Goal: Complete application form: Complete application form

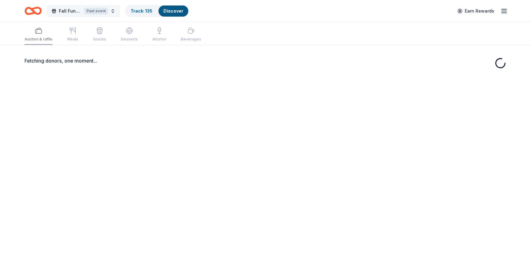
click at [75, 9] on span "Fall Fundraiser" at bounding box center [70, 10] width 23 height 7
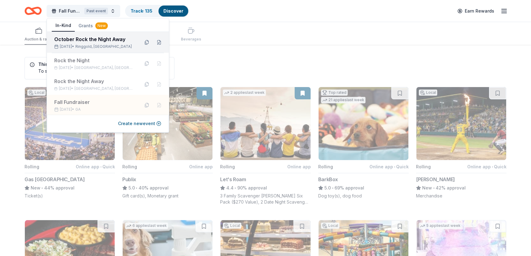
click at [81, 40] on div "October Rock the Night Away" at bounding box center [94, 39] width 80 height 7
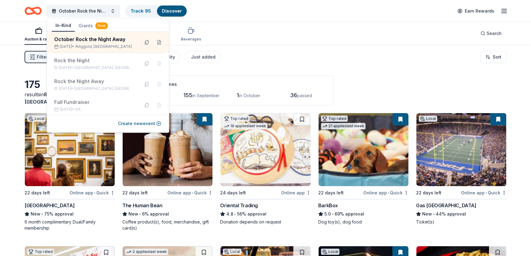
click at [172, 10] on link "Discover" at bounding box center [172, 10] width 20 height 5
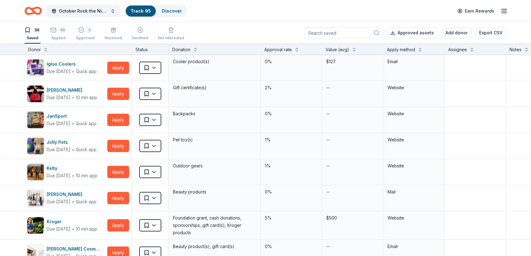
click at [37, 32] on div "38" at bounding box center [36, 30] width 7 height 6
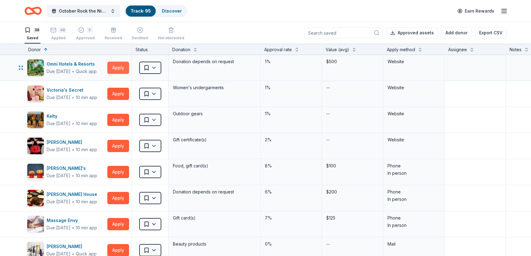
click at [115, 68] on button "Apply" at bounding box center [118, 68] width 22 height 12
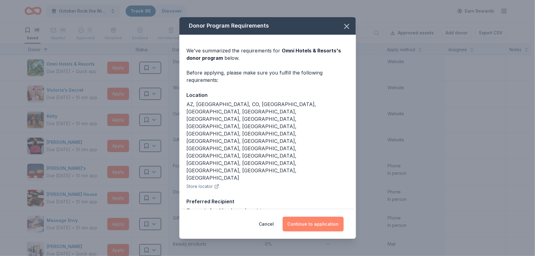
click at [317, 217] on button "Continue to application" at bounding box center [313, 224] width 61 height 15
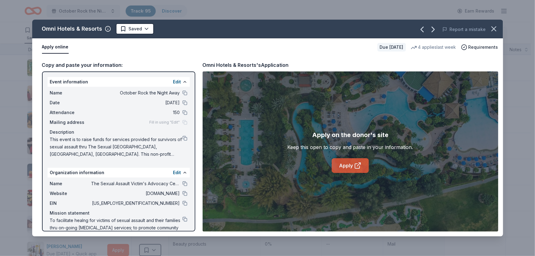
click at [353, 161] on link "Apply" at bounding box center [350, 165] width 37 height 15
drag, startPoint x: 497, startPoint y: 30, endPoint x: 334, endPoint y: 35, distance: 162.4
click at [492, 30] on icon "button" at bounding box center [494, 29] width 9 height 9
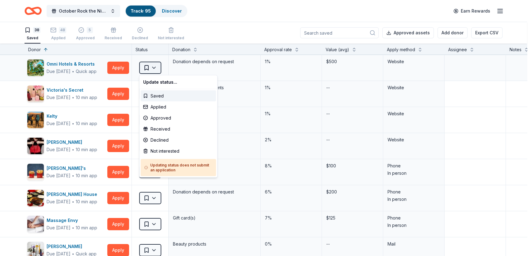
click at [158, 68] on html "October Rock the Night Away Track · 95 Discover Earn Rewards 38 Saved 48 Applie…" at bounding box center [265, 128] width 531 height 256
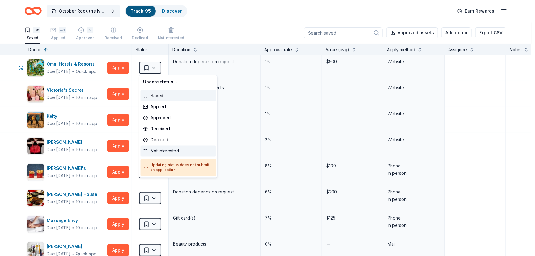
click at [169, 149] on div "Not interested" at bounding box center [178, 151] width 75 height 11
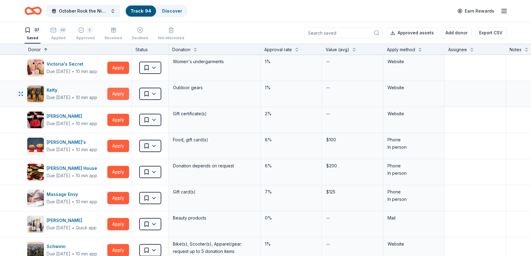
click at [123, 94] on button "Apply" at bounding box center [118, 94] width 22 height 12
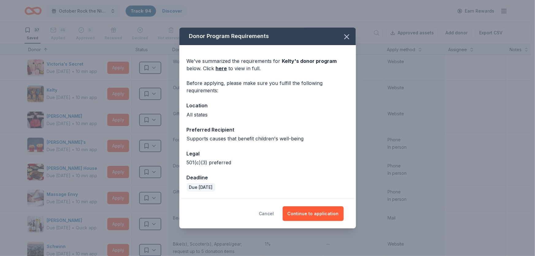
click at [268, 215] on button "Cancel" at bounding box center [266, 213] width 15 height 15
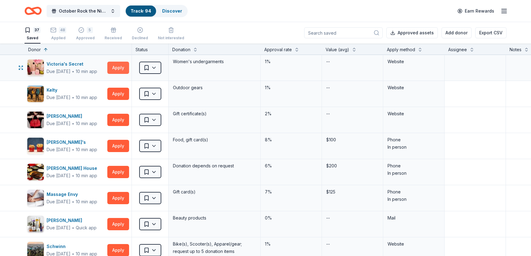
click at [117, 67] on button "Apply" at bounding box center [118, 68] width 22 height 12
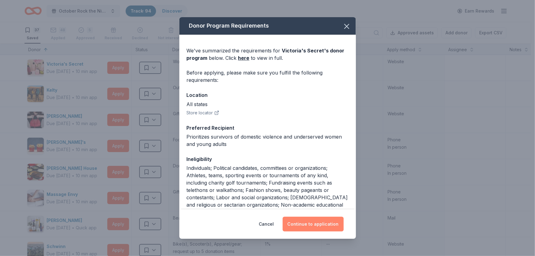
click at [311, 224] on button "Continue to application" at bounding box center [313, 224] width 61 height 15
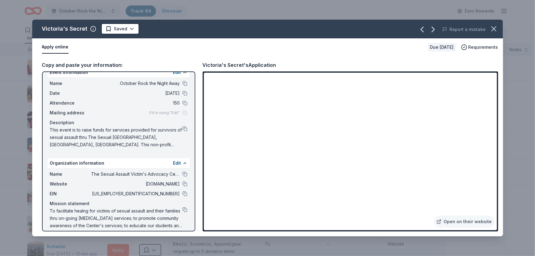
scroll to position [15, 0]
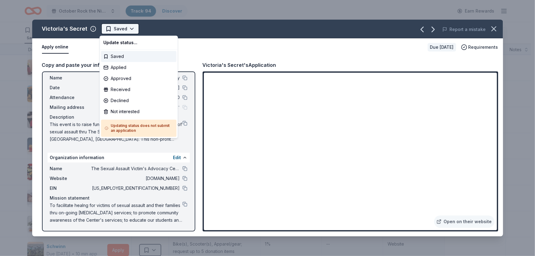
click at [130, 28] on html "October Rock the Night Away Track · 94 Discover Earn Rewards 37 Saved 48 Applie…" at bounding box center [267, 128] width 535 height 256
click at [128, 68] on div "Applied" at bounding box center [138, 67] width 75 height 11
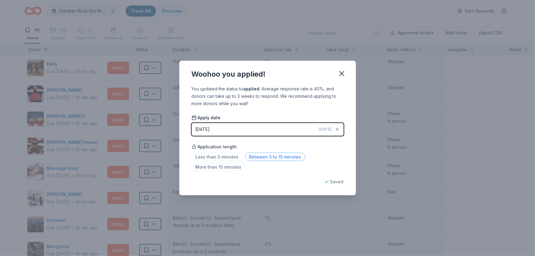
click at [248, 156] on span "Between 5 to 15 minutes" at bounding box center [275, 157] width 60 height 8
click at [347, 75] on button "button" at bounding box center [342, 74] width 14 height 14
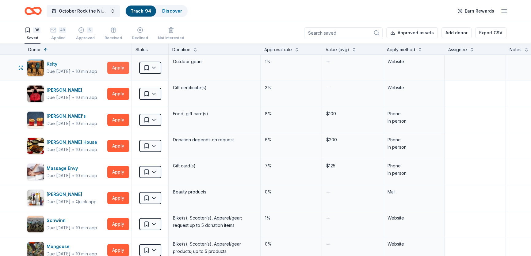
click at [116, 69] on button "Apply" at bounding box center [118, 68] width 22 height 12
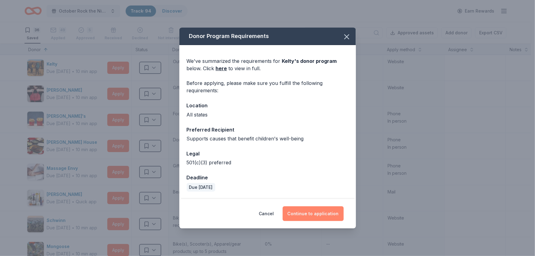
click at [316, 214] on button "Continue to application" at bounding box center [313, 213] width 61 height 15
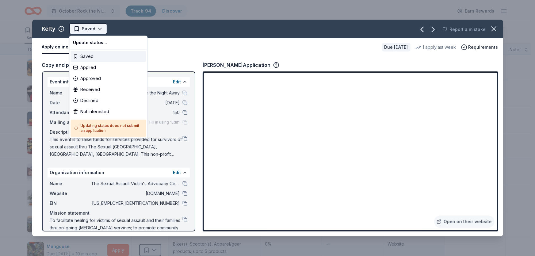
click at [98, 29] on html "October Rock the Night Away Track · 94 Discover Earn Rewards 36 Saved 49 Applie…" at bounding box center [267, 128] width 535 height 256
click at [104, 112] on div "Not interested" at bounding box center [108, 111] width 75 height 11
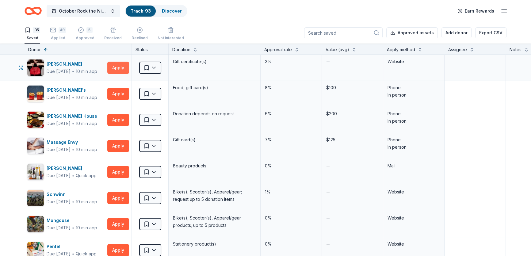
click at [118, 68] on button "Apply" at bounding box center [118, 68] width 22 height 12
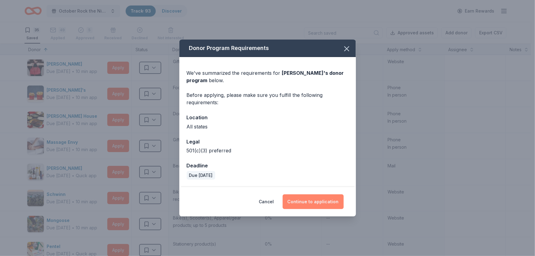
click at [300, 203] on button "Continue to application" at bounding box center [313, 202] width 61 height 15
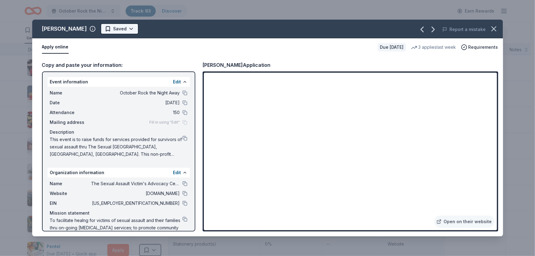
click at [119, 29] on html "October Rock the Night Away Track · 93 Discover Earn Rewards 35 Saved 49 Applie…" at bounding box center [267, 128] width 535 height 256
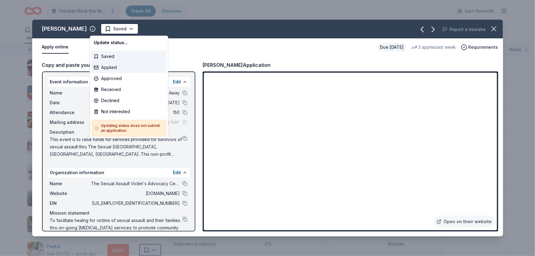
click at [118, 65] on div "Applied" at bounding box center [128, 67] width 75 height 11
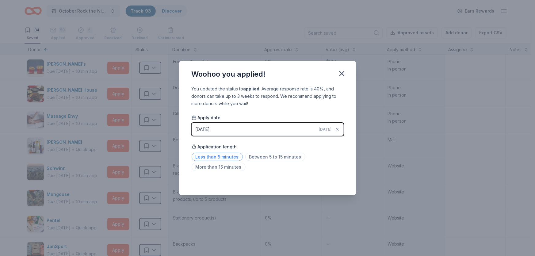
click at [213, 156] on span "Less than 5 minutes" at bounding box center [217, 157] width 51 height 8
click at [341, 76] on icon "button" at bounding box center [342, 73] width 9 height 9
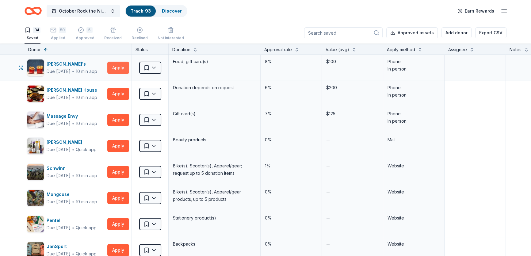
click at [120, 68] on button "Apply" at bounding box center [118, 68] width 22 height 12
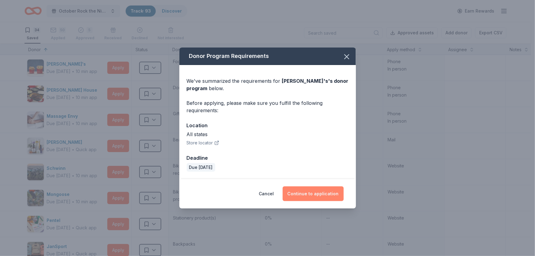
click at [307, 191] on button "Continue to application" at bounding box center [313, 194] width 61 height 15
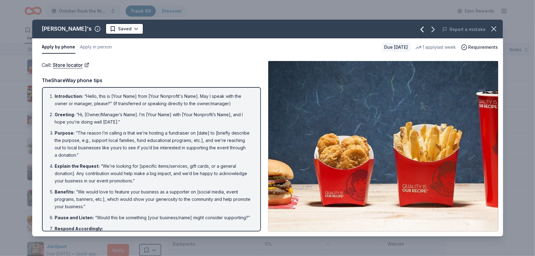
drag, startPoint x: 493, startPoint y: 26, endPoint x: 426, endPoint y: 29, distance: 66.3
click at [493, 26] on icon "button" at bounding box center [494, 29] width 9 height 9
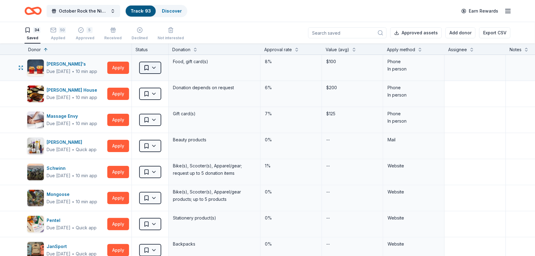
click at [156, 67] on html "October Rock the Night Away Track · 93 Discover Earn Rewards 34 Saved 50 Applie…" at bounding box center [267, 128] width 535 height 256
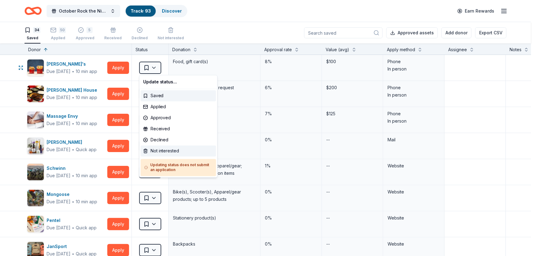
click at [160, 149] on div "Not interested" at bounding box center [178, 151] width 75 height 11
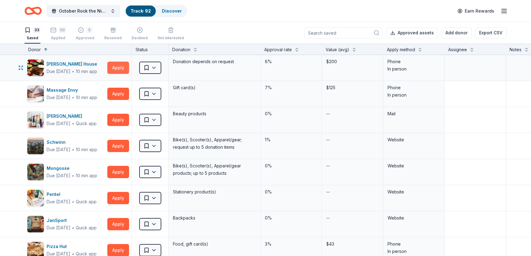
click at [120, 63] on button "Apply" at bounding box center [118, 68] width 22 height 12
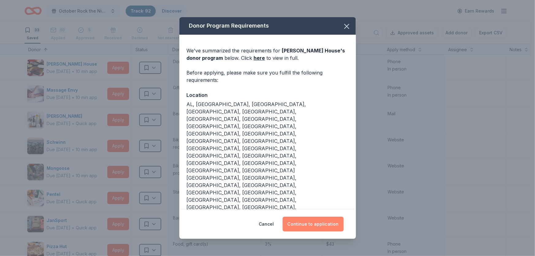
click at [303, 217] on button "Continue to application" at bounding box center [313, 224] width 61 height 15
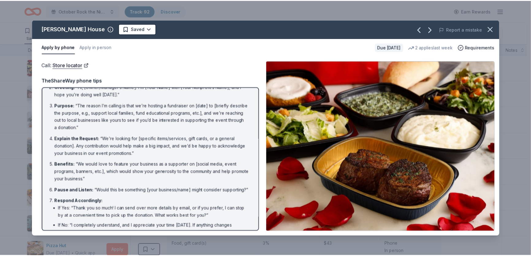
scroll to position [28, 0]
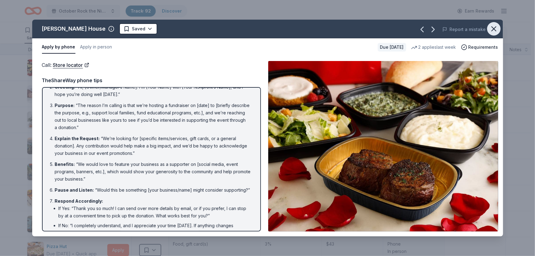
click at [496, 29] on icon "button" at bounding box center [494, 29] width 9 height 9
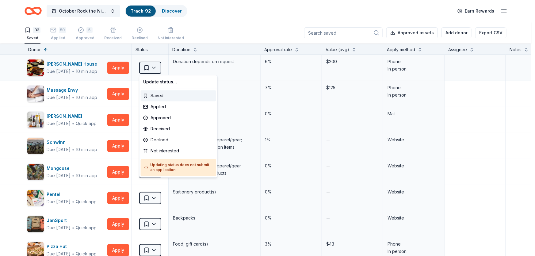
click at [153, 66] on html "October Rock the Night Away Track · 92 Discover Earn Rewards 33 Saved 50 Applie…" at bounding box center [267, 128] width 535 height 256
click at [168, 153] on div "Not interested" at bounding box center [178, 151] width 75 height 11
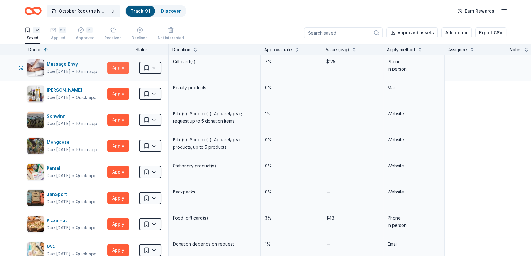
click at [120, 67] on button "Apply" at bounding box center [118, 68] width 22 height 12
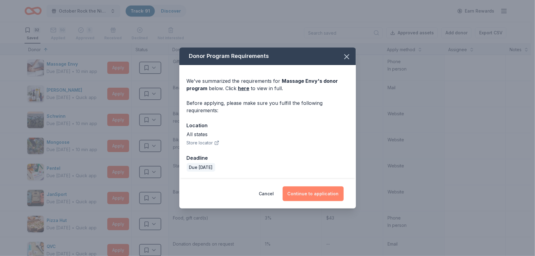
click at [326, 193] on button "Continue to application" at bounding box center [313, 194] width 61 height 15
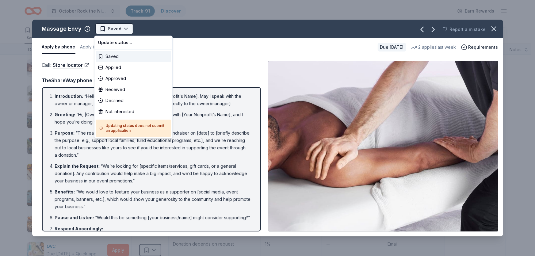
click at [122, 29] on html "October Rock the Night Away Track · 91 Discover Earn Rewards 32 Saved 50 Applie…" at bounding box center [267, 128] width 535 height 256
click at [117, 111] on div "Not interested" at bounding box center [133, 111] width 75 height 11
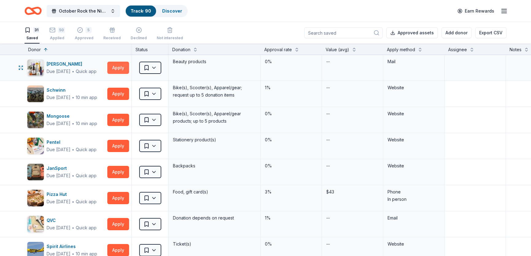
click at [114, 63] on button "Apply" at bounding box center [118, 68] width 22 height 12
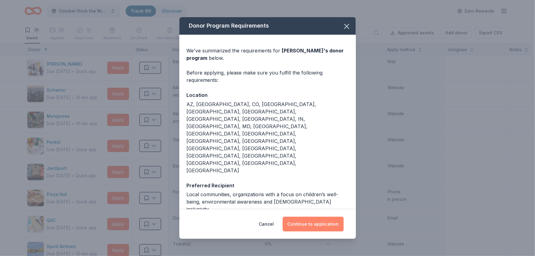
click at [313, 217] on button "Continue to application" at bounding box center [313, 224] width 61 height 15
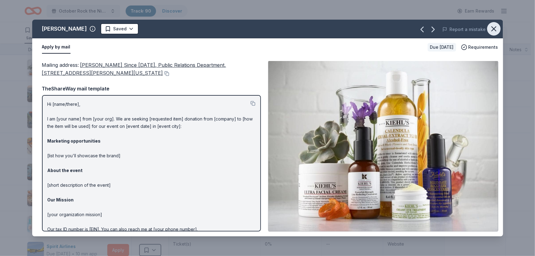
click at [496, 25] on icon "button" at bounding box center [494, 29] width 9 height 9
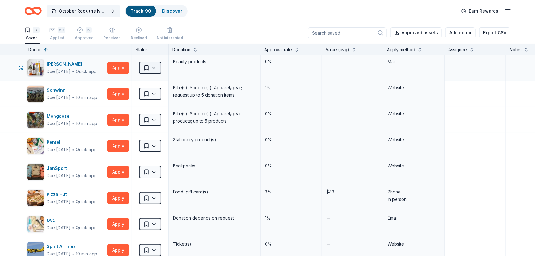
click at [155, 67] on html "October Rock the Night Away Track · 90 Discover Earn Rewards 31 Saved 50 Applie…" at bounding box center [267, 128] width 535 height 256
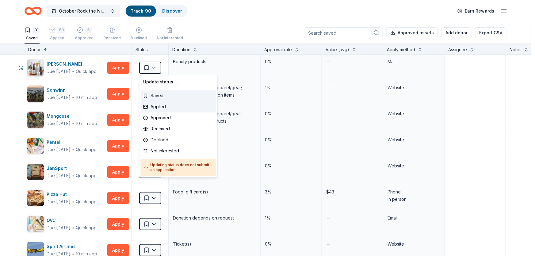
click at [154, 104] on div "Applied" at bounding box center [178, 107] width 75 height 11
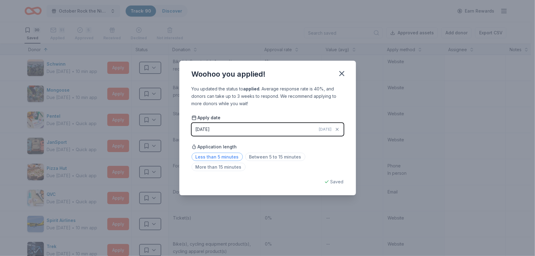
click at [211, 156] on span "Less than 5 minutes" at bounding box center [217, 157] width 51 height 8
click at [343, 73] on icon "button" at bounding box center [342, 73] width 4 height 4
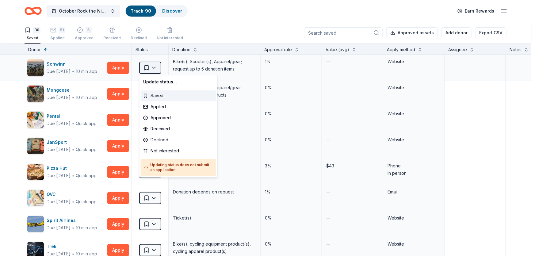
click at [156, 67] on html "October Rock the Night Away Track · 90 Discover Earn Rewards 30 Saved 51 Applie…" at bounding box center [267, 128] width 535 height 256
click at [163, 104] on div "Applied" at bounding box center [178, 107] width 75 height 11
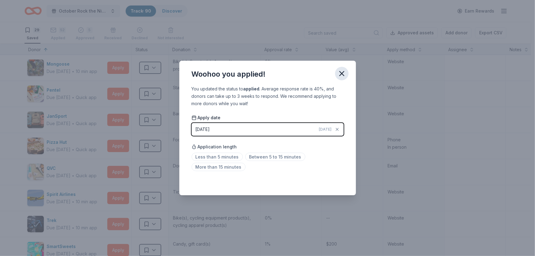
click at [345, 75] on icon "button" at bounding box center [342, 73] width 9 height 9
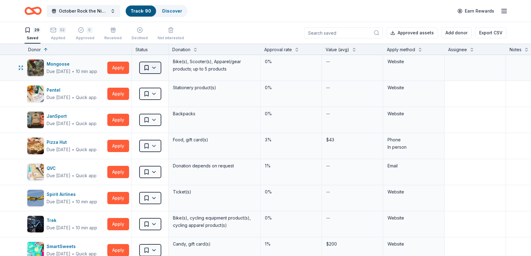
click at [156, 66] on html "October Rock the Night Away Track · 90 Discover Earn Rewards 29 Saved 52 Applie…" at bounding box center [265, 128] width 531 height 256
click at [86, 33] on html "October Rock the Night Away Track · 90 Discover Earn Rewards 29 Saved 52 Applie…" at bounding box center [265, 128] width 531 height 256
click at [52, 30] on icon "button" at bounding box center [53, 27] width 6 height 6
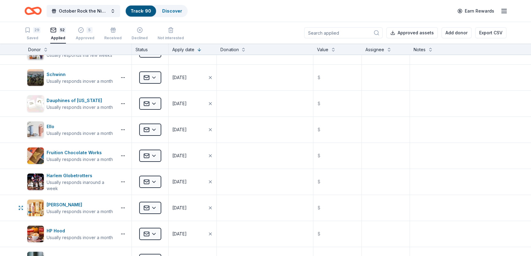
scroll to position [41, 0]
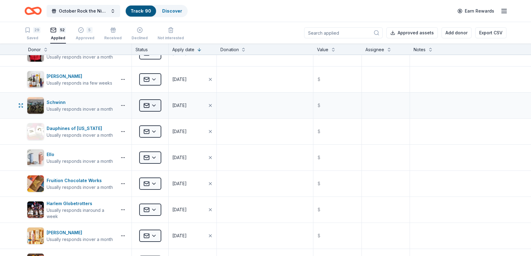
click at [147, 103] on html "October Rock the Night Away Track · 90 Discover Earn Rewards 29 Saved 52 Applie…" at bounding box center [265, 128] width 531 height 256
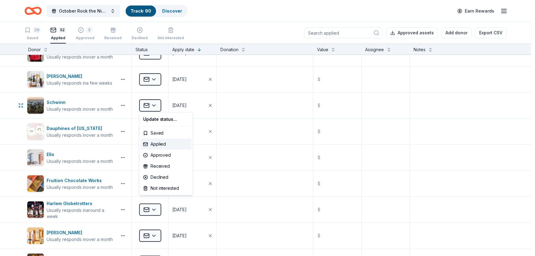
click at [83, 102] on html "October Rock the Night Away Track · 90 Discover Earn Rewards 29 Saved 52 Applie…" at bounding box center [267, 128] width 535 height 256
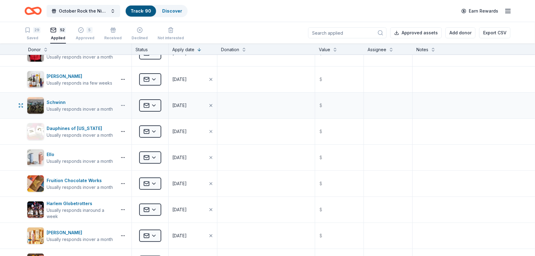
click at [123, 103] on html "October Rock the Night Away Track · 90 Discover Earn Rewards 29 Saved 52 Applie…" at bounding box center [267, 128] width 535 height 256
click at [54, 103] on html "October Rock the Night Away Track · 90 Discover Earn Rewards 29 Saved 52 Applie…" at bounding box center [267, 128] width 535 height 256
click at [54, 101] on div "Schwinn" at bounding box center [80, 102] width 66 height 7
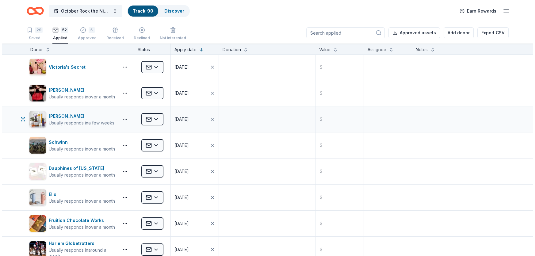
scroll to position [0, 0]
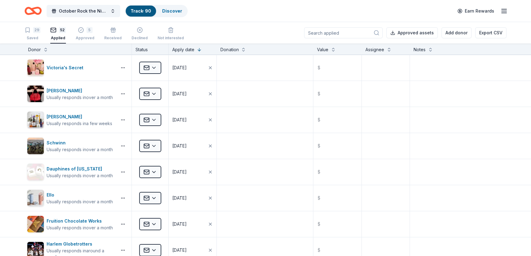
click at [54, 35] on div "52 Applied" at bounding box center [58, 31] width 16 height 14
click at [28, 32] on icon "button" at bounding box center [28, 30] width 6 height 6
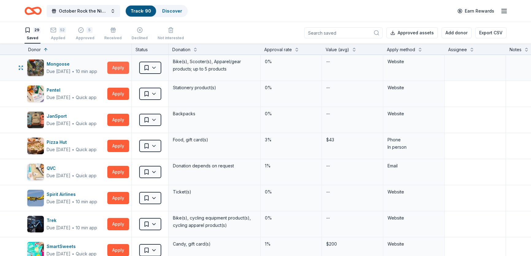
click at [117, 67] on button "Apply" at bounding box center [118, 68] width 22 height 12
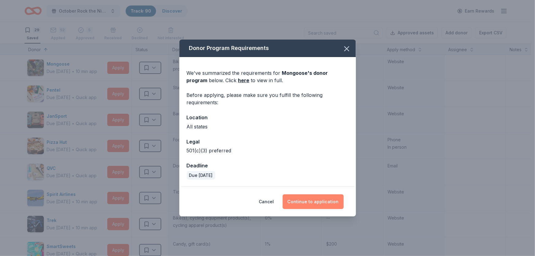
click at [307, 203] on button "Continue to application" at bounding box center [313, 202] width 61 height 15
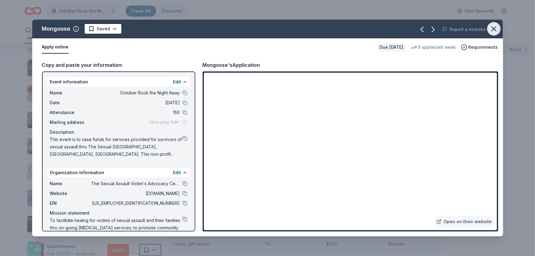
click at [497, 27] on icon "button" at bounding box center [494, 29] width 9 height 9
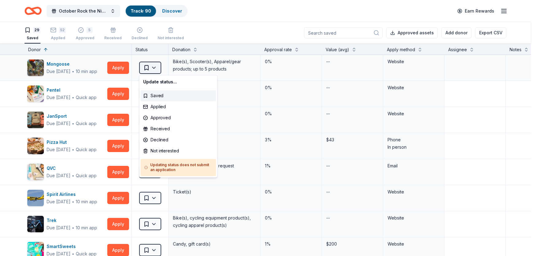
click at [156, 65] on html "October Rock the Night Away Track · 90 Discover Earn Rewards 29 Saved 52 Applie…" at bounding box center [267, 128] width 535 height 256
click at [167, 151] on div "Not interested" at bounding box center [178, 151] width 75 height 11
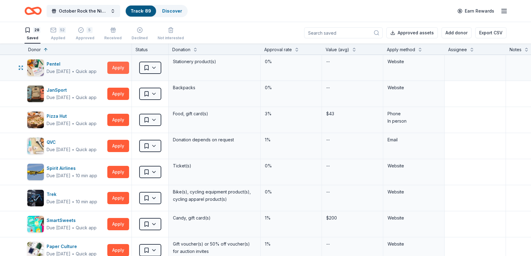
click at [115, 64] on button "Apply" at bounding box center [118, 68] width 22 height 12
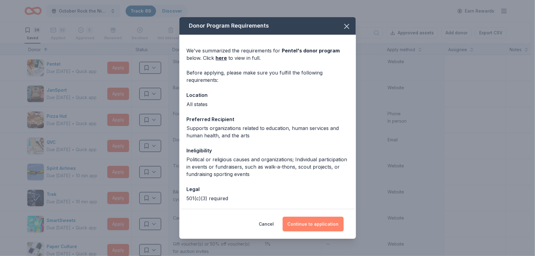
click at [308, 221] on button "Continue to application" at bounding box center [313, 224] width 61 height 15
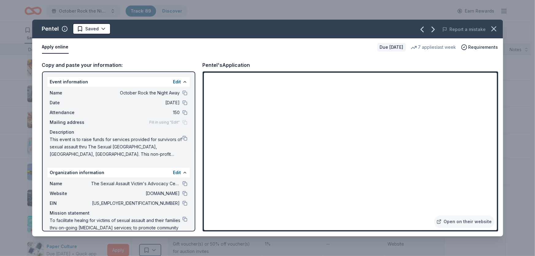
click at [422, 233] on div "Copy and paste your information: Event information Edit Name October Rock the N…" at bounding box center [267, 146] width 471 height 180
click at [108, 95] on span "October Rock the Night Away" at bounding box center [135, 92] width 89 height 7
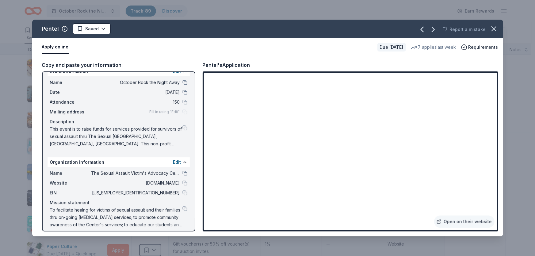
scroll to position [15, 0]
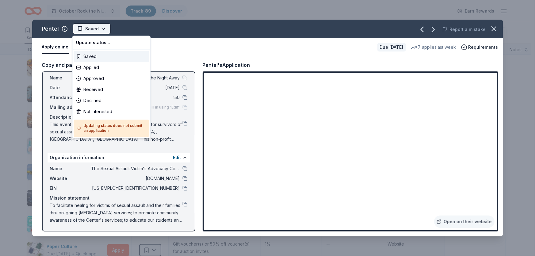
click at [86, 31] on html "October Rock the Night Away Track · 89 Discover Earn Rewards 28 Saved 52 Applie…" at bounding box center [267, 128] width 535 height 256
click at [97, 66] on div "Applied" at bounding box center [111, 67] width 75 height 11
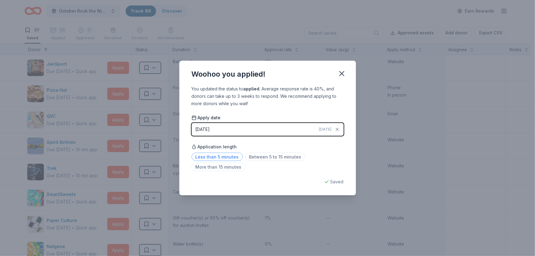
click at [216, 156] on span "Less than 5 minutes" at bounding box center [217, 157] width 51 height 8
click at [345, 75] on icon "button" at bounding box center [342, 73] width 9 height 9
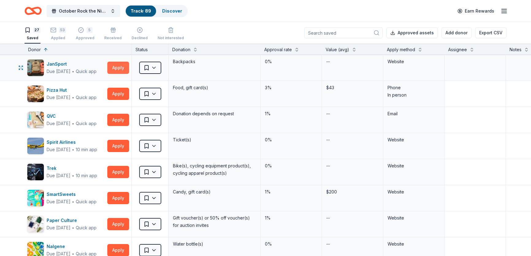
click at [124, 64] on button "Apply" at bounding box center [118, 68] width 22 height 12
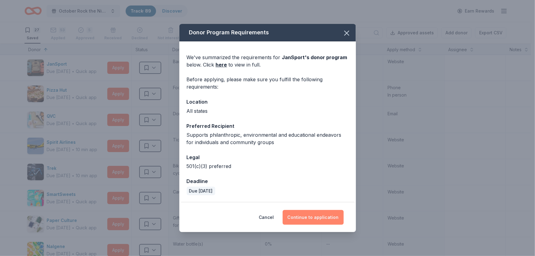
click at [326, 214] on button "Continue to application" at bounding box center [313, 217] width 61 height 15
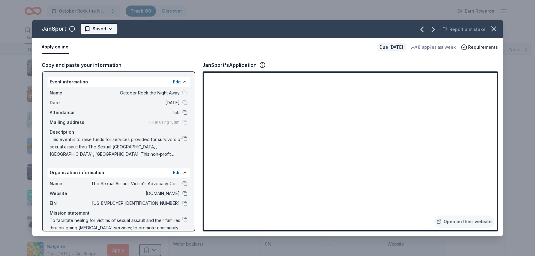
click at [113, 28] on html "October Rock the Night Away Track · 89 Discover Earn Rewards 27 Saved 53 Applie…" at bounding box center [267, 128] width 535 height 256
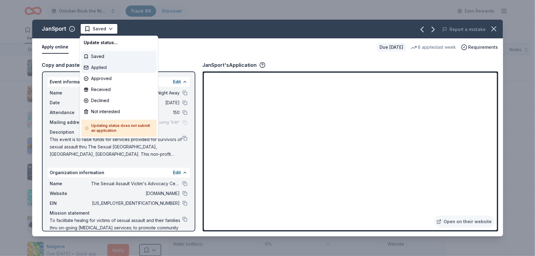
click at [115, 71] on div "Applied" at bounding box center [118, 67] width 75 height 11
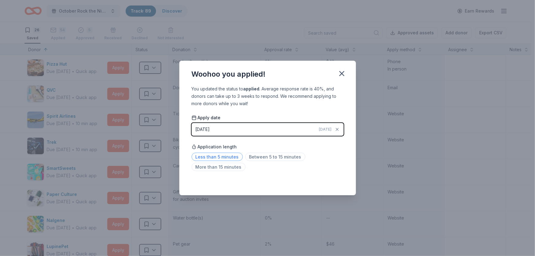
click at [207, 156] on span "Less than 5 minutes" at bounding box center [217, 157] width 51 height 8
click at [342, 71] on icon "button" at bounding box center [342, 73] width 9 height 9
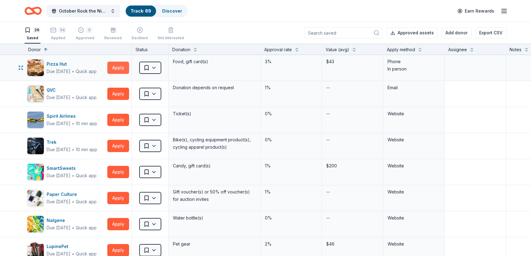
click at [121, 68] on button "Apply" at bounding box center [118, 68] width 22 height 12
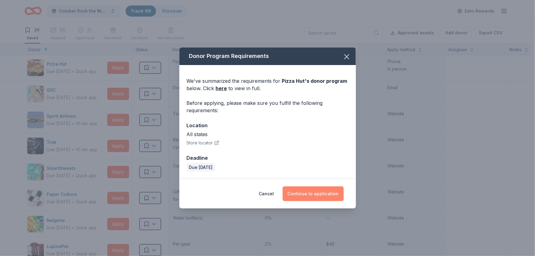
click at [297, 190] on button "Continue to application" at bounding box center [313, 194] width 61 height 15
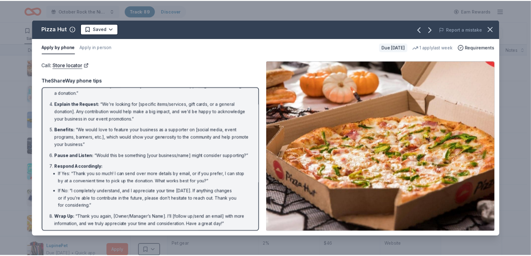
scroll to position [71, 0]
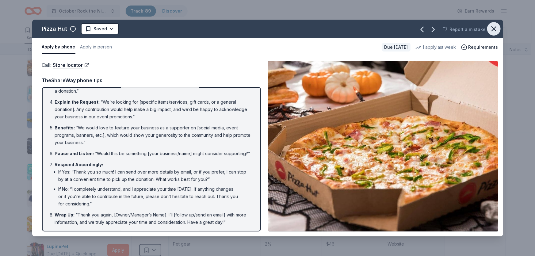
click at [496, 28] on icon "button" at bounding box center [494, 29] width 9 height 9
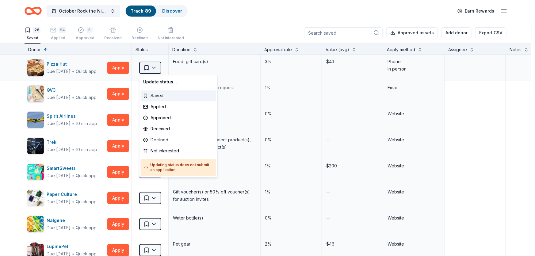
click at [155, 66] on html "October Rock the Night Away Track · 89 Discover Earn Rewards 26 Saved 54 Applie…" at bounding box center [267, 128] width 535 height 256
click at [169, 150] on div "Not interested" at bounding box center [178, 151] width 75 height 11
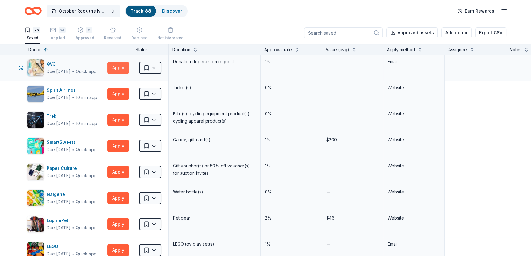
click at [124, 67] on button "Apply" at bounding box center [118, 68] width 22 height 12
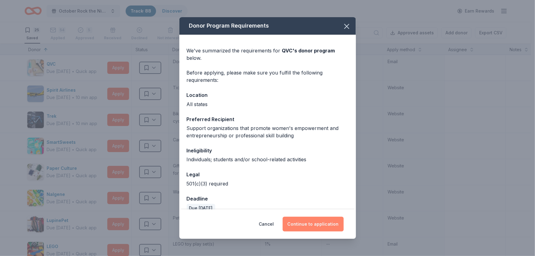
click at [299, 218] on button "Continue to application" at bounding box center [313, 224] width 61 height 15
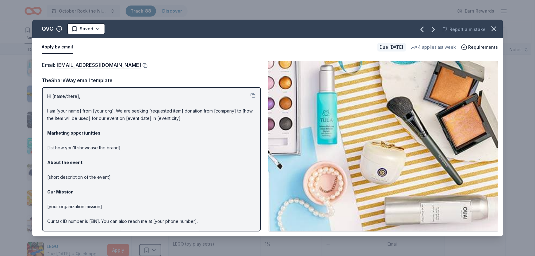
click at [141, 65] on button at bounding box center [144, 65] width 6 height 5
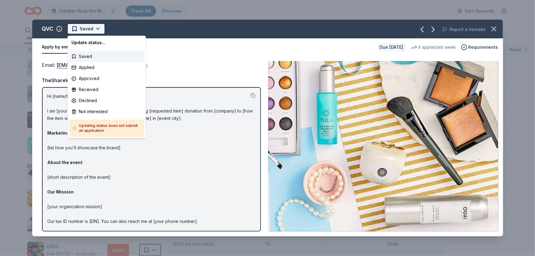
click at [98, 27] on html "October Rock the Night Away Track · 88 Discover Earn Rewards 25 Saved 54 Applie…" at bounding box center [267, 128] width 535 height 256
click at [104, 65] on div "Applied" at bounding box center [106, 67] width 75 height 11
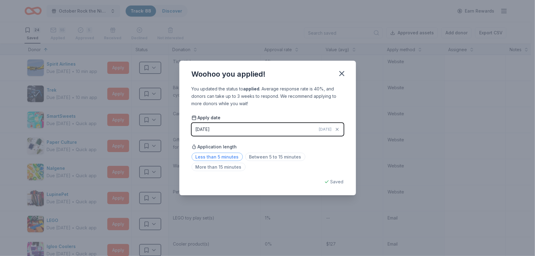
click at [209, 156] on span "Less than 5 minutes" at bounding box center [217, 157] width 51 height 8
click at [339, 73] on icon "button" at bounding box center [342, 73] width 9 height 9
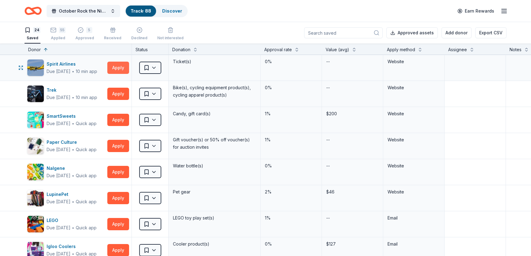
click at [114, 63] on button "Apply" at bounding box center [118, 68] width 22 height 12
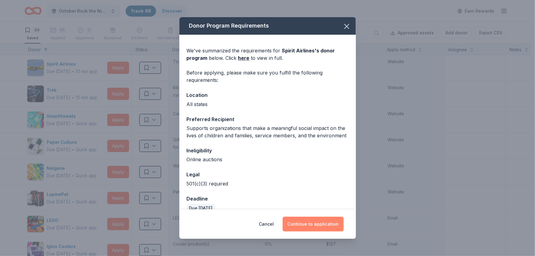
click at [306, 223] on button "Continue to application" at bounding box center [313, 224] width 61 height 15
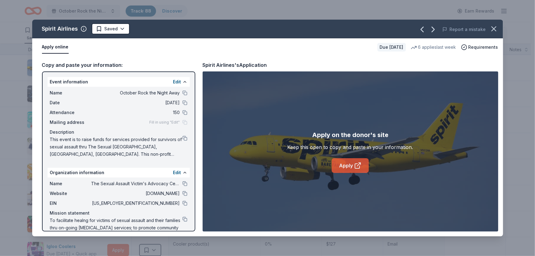
click at [343, 165] on link "Apply" at bounding box center [350, 165] width 37 height 15
click at [120, 27] on html "October Rock the Night Away Track · 88 Discover Earn Rewards 24 Saved 55 Applie…" at bounding box center [267, 128] width 535 height 256
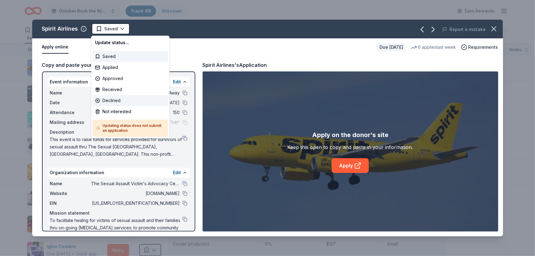
click at [114, 101] on div "Declined" at bounding box center [130, 100] width 75 height 11
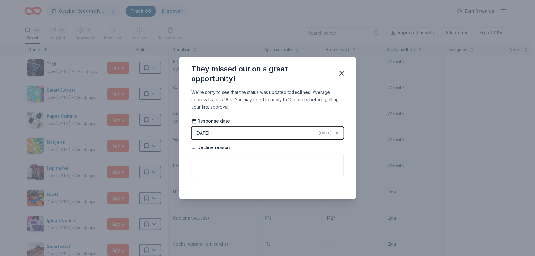
drag, startPoint x: 330, startPoint y: 188, endPoint x: 338, endPoint y: 175, distance: 15.1
click at [334, 183] on div "Saved" at bounding box center [268, 185] width 152 height 7
click at [341, 73] on icon "button" at bounding box center [342, 73] width 4 height 4
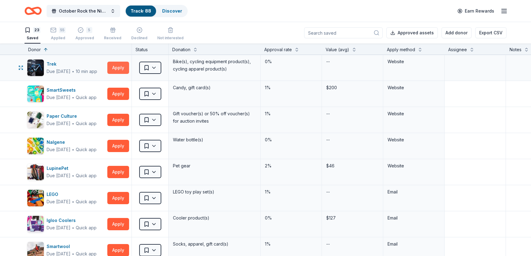
click at [118, 66] on button "Apply" at bounding box center [118, 68] width 22 height 12
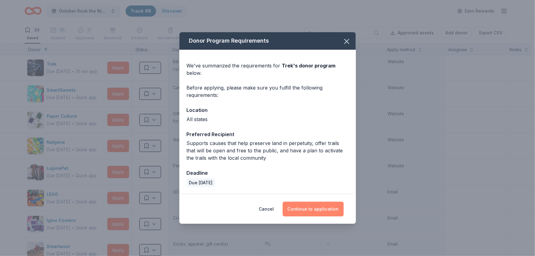
click at [302, 212] on button "Continue to application" at bounding box center [313, 209] width 61 height 15
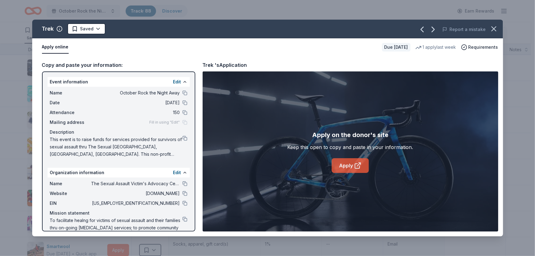
click at [350, 166] on link "Apply" at bounding box center [350, 165] width 37 height 15
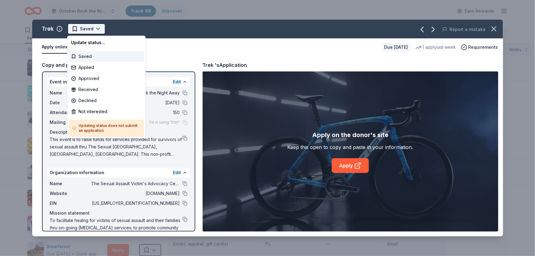
click at [100, 27] on html "October Rock the Night Away Track · 88 Discover Earn Rewards 23 Saved 55 Applie…" at bounding box center [267, 128] width 535 height 256
click at [84, 110] on div "Not interested" at bounding box center [106, 111] width 75 height 11
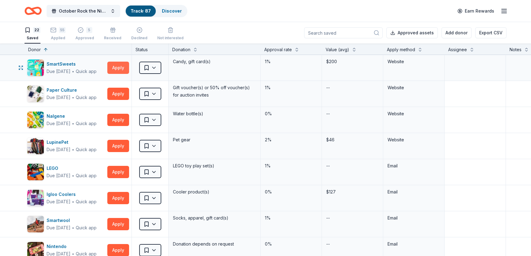
click at [120, 66] on button "Apply" at bounding box center [118, 68] width 22 height 12
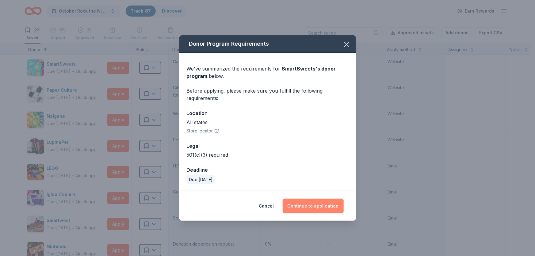
click at [300, 207] on button "Continue to application" at bounding box center [313, 206] width 61 height 15
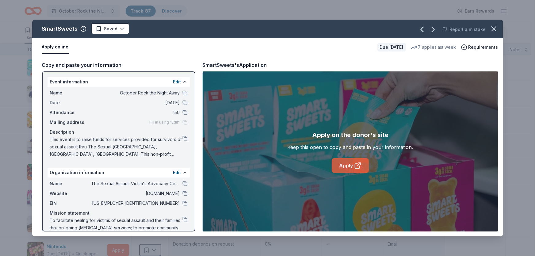
click at [348, 166] on link "Apply" at bounding box center [350, 165] width 37 height 15
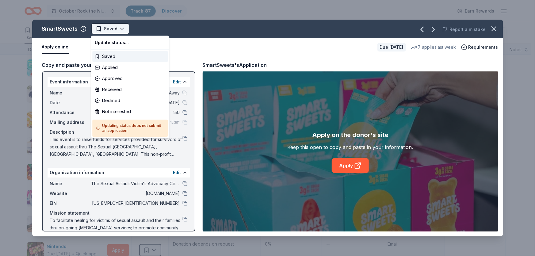
click at [121, 26] on html "October Rock the Night Away Track · 87 Discover Earn Rewards 22 Saved 55 Applie…" at bounding box center [267, 128] width 535 height 256
click at [112, 64] on div "Applied" at bounding box center [129, 67] width 75 height 11
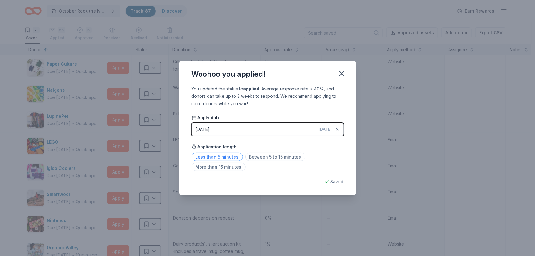
click at [222, 157] on span "Less than 5 minutes" at bounding box center [217, 157] width 51 height 8
click at [333, 72] on div "Woohoo you applied!" at bounding box center [267, 73] width 177 height 25
click at [343, 73] on icon "button" at bounding box center [342, 73] width 9 height 9
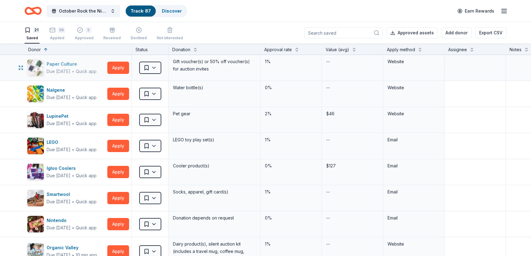
click at [71, 68] on div "Due [DATE]" at bounding box center [59, 71] width 24 height 7
click at [155, 70] on html "October Rock the Night Away Track · 87 Discover Earn Rewards 21 Saved 56 Applie…" at bounding box center [265, 128] width 531 height 256
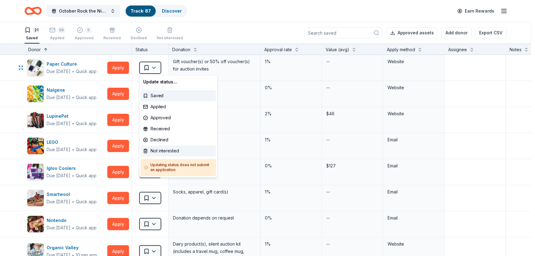
click at [158, 150] on div "Not interested" at bounding box center [178, 151] width 75 height 11
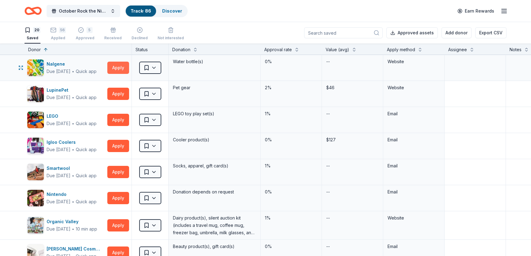
click at [114, 67] on button "Apply" at bounding box center [118, 68] width 22 height 12
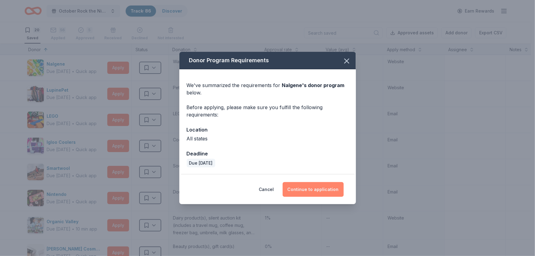
click at [303, 187] on button "Continue to application" at bounding box center [313, 189] width 61 height 15
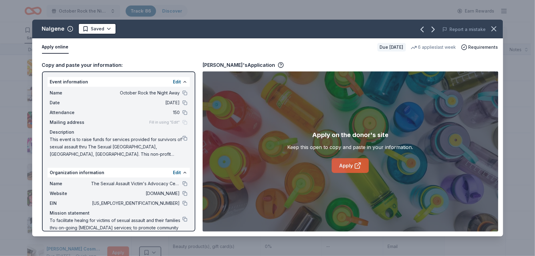
click at [348, 166] on link "Apply" at bounding box center [350, 165] width 37 height 15
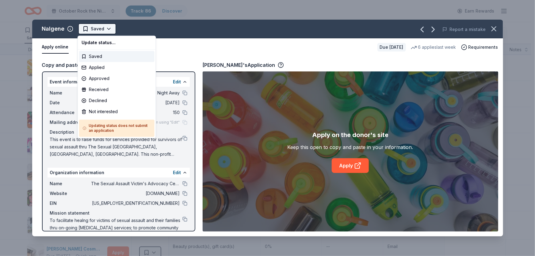
click at [112, 30] on html "October Rock the Night Away Track · 86 Discover Earn Rewards 20 Saved 56 Applie…" at bounding box center [267, 128] width 535 height 256
click at [109, 112] on div "Not interested" at bounding box center [116, 111] width 75 height 11
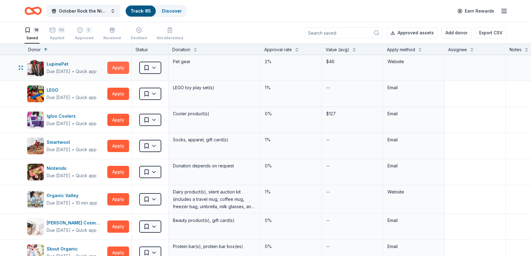
click at [118, 68] on button "Apply" at bounding box center [118, 68] width 22 height 12
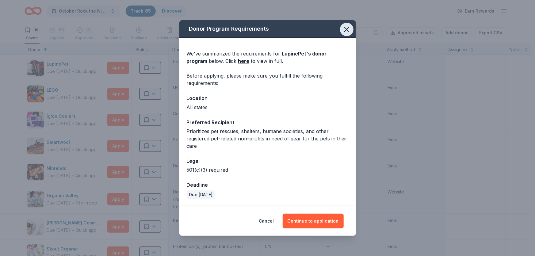
click at [345, 30] on icon "button" at bounding box center [347, 29] width 9 height 9
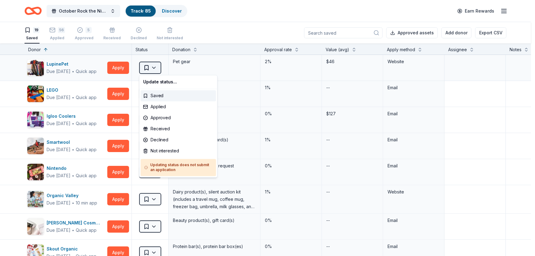
click at [153, 68] on html "October Rock the Night Away Track · 85 Discover Earn Rewards 19 Saved 56 Applie…" at bounding box center [267, 128] width 535 height 256
click at [175, 152] on div "Not interested" at bounding box center [178, 151] width 75 height 11
click at [121, 92] on html "October Rock the Night Away Track · 85 Discover Earn Rewards 19 Saved 56 Applie…" at bounding box center [267, 128] width 535 height 256
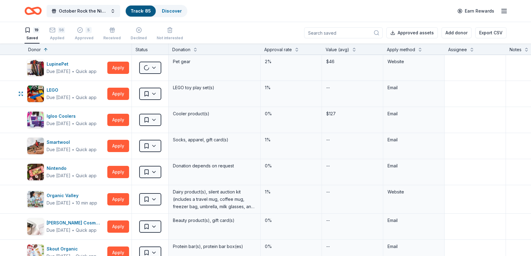
click at [121, 92] on button "Apply" at bounding box center [118, 94] width 22 height 12
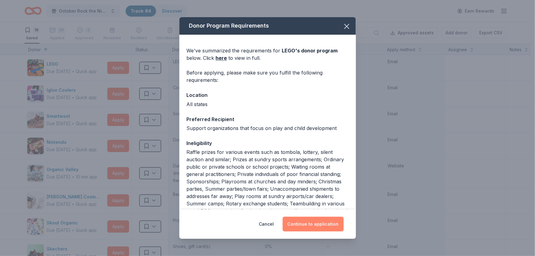
click at [313, 220] on button "Continue to application" at bounding box center [313, 224] width 61 height 15
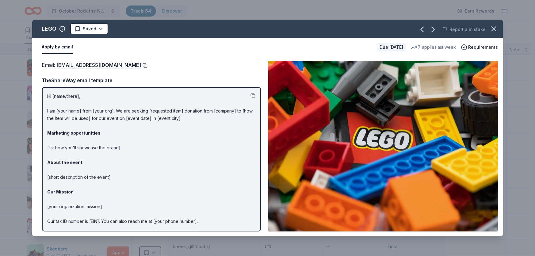
click at [141, 65] on button at bounding box center [144, 65] width 6 height 5
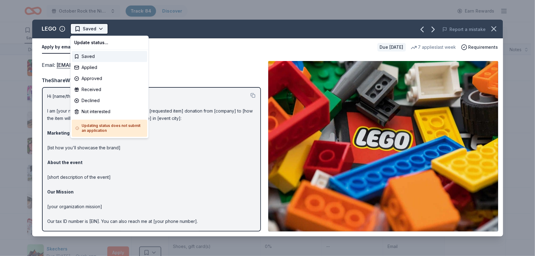
click at [104, 27] on html "October Rock the Night Away Track · 84 Discover Earn Rewards 18 Saved 56 Applie…" at bounding box center [267, 128] width 535 height 256
click at [95, 68] on div "Applied" at bounding box center [109, 67] width 75 height 11
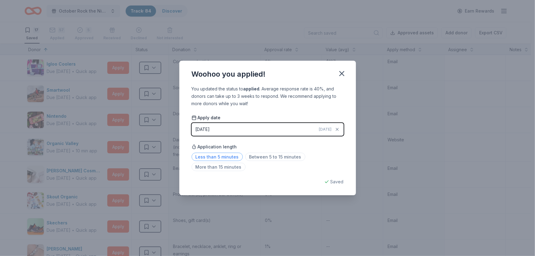
click at [218, 153] on span "Less than 5 minutes" at bounding box center [217, 157] width 51 height 8
click at [345, 74] on icon "button" at bounding box center [342, 73] width 9 height 9
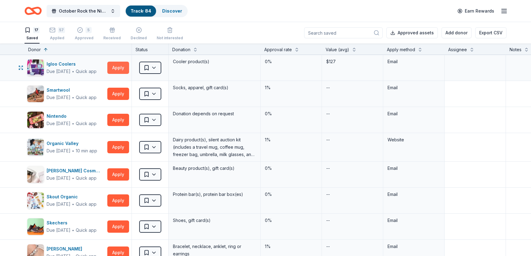
click at [114, 71] on button "Apply" at bounding box center [118, 68] width 22 height 12
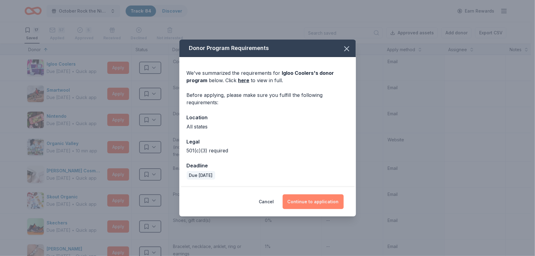
click at [323, 199] on button "Continue to application" at bounding box center [313, 202] width 61 height 15
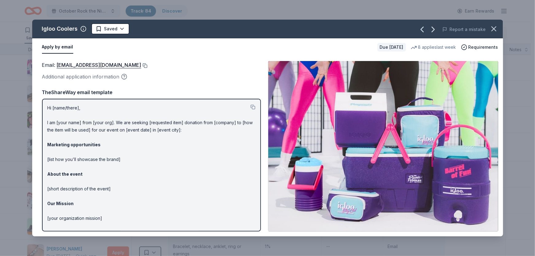
click at [141, 66] on button at bounding box center [144, 65] width 6 height 5
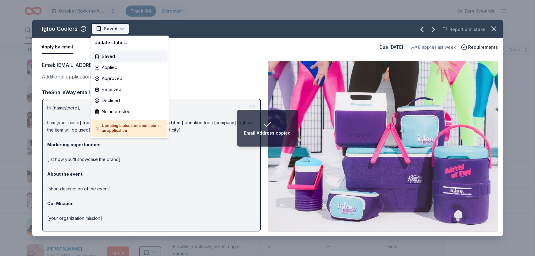
click at [121, 29] on html "Email Address copied October Rock the Night Away Track · 84 Discover Earn Rewar…" at bounding box center [267, 128] width 535 height 256
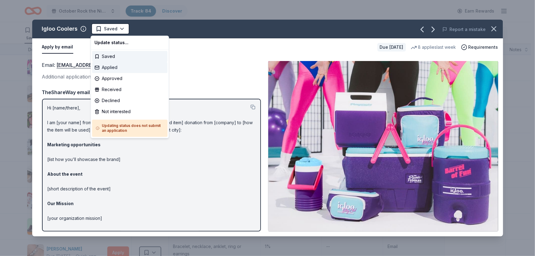
click at [110, 69] on div "Applied" at bounding box center [129, 67] width 75 height 11
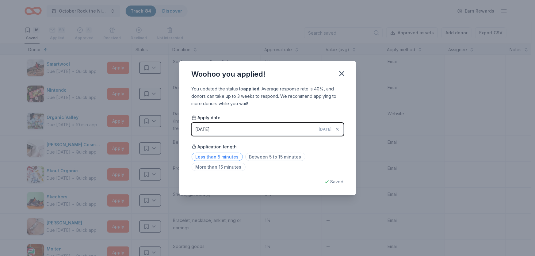
click at [209, 156] on span "Less than 5 minutes" at bounding box center [217, 157] width 51 height 8
click at [342, 74] on icon "button" at bounding box center [342, 73] width 4 height 4
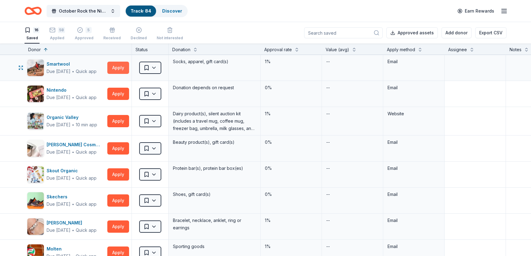
click at [123, 68] on button "Apply" at bounding box center [118, 68] width 22 height 12
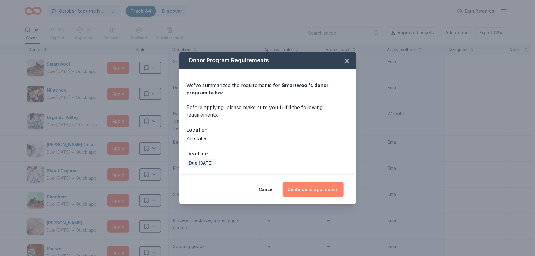
click at [321, 190] on button "Continue to application" at bounding box center [313, 189] width 61 height 15
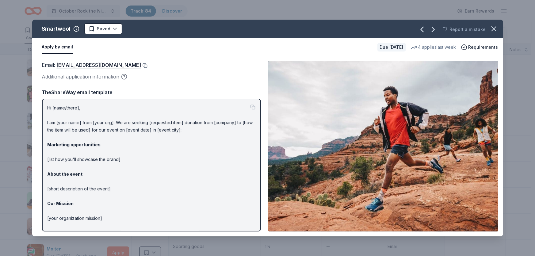
click at [143, 65] on button at bounding box center [144, 65] width 6 height 5
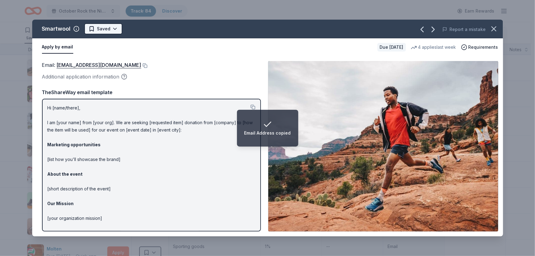
click at [114, 31] on html "Email Address copied October Rock the Night Away Track · 84 Discover Earn Rewar…" at bounding box center [267, 128] width 535 height 256
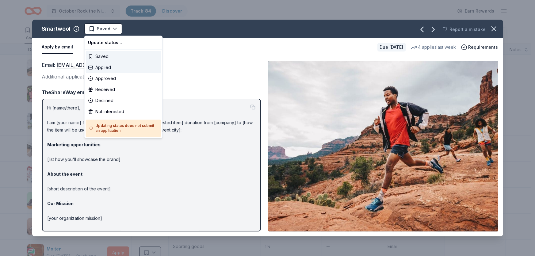
click at [109, 67] on div "Applied" at bounding box center [123, 67] width 75 height 11
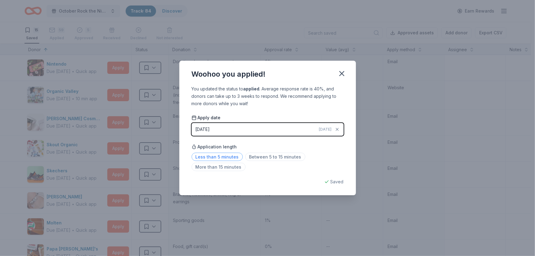
click at [206, 158] on span "Less than 5 minutes" at bounding box center [217, 157] width 51 height 8
click at [342, 73] on icon "button" at bounding box center [342, 73] width 9 height 9
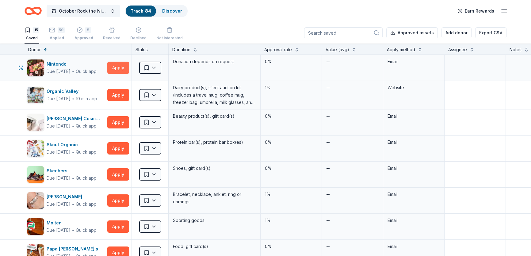
click at [118, 66] on button "Apply" at bounding box center [118, 68] width 22 height 12
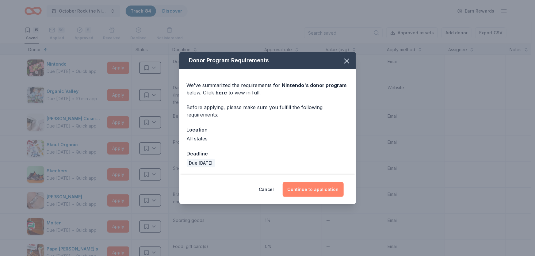
click at [307, 184] on button "Continue to application" at bounding box center [313, 189] width 61 height 15
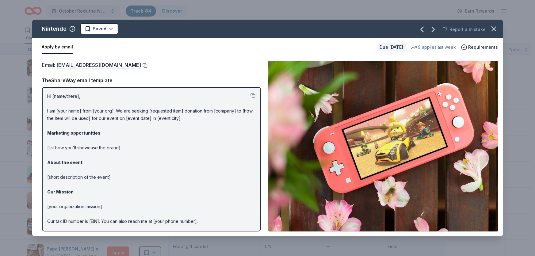
click at [148, 67] on button at bounding box center [144, 65] width 6 height 5
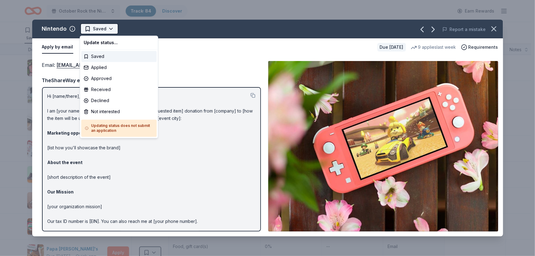
click at [111, 30] on html "October Rock the Night Away Track · 84 Discover Earn Rewards 15 Saved 59 Applie…" at bounding box center [267, 128] width 535 height 256
click at [107, 70] on div "Applied" at bounding box center [118, 67] width 75 height 11
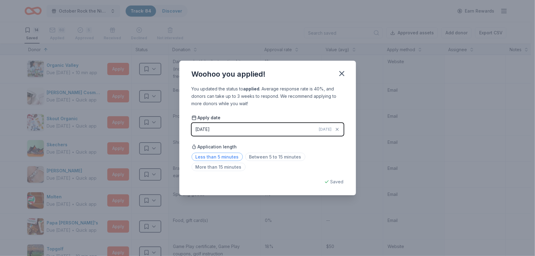
click at [218, 158] on span "Less than 5 minutes" at bounding box center [217, 157] width 51 height 8
click at [343, 74] on icon "button" at bounding box center [342, 73] width 9 height 9
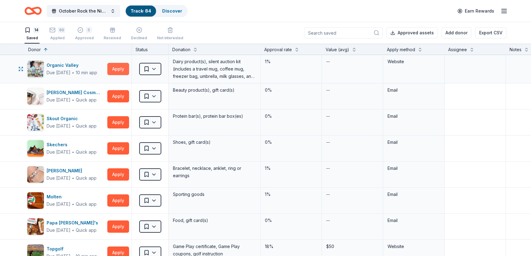
click at [119, 67] on button "Apply" at bounding box center [118, 69] width 22 height 12
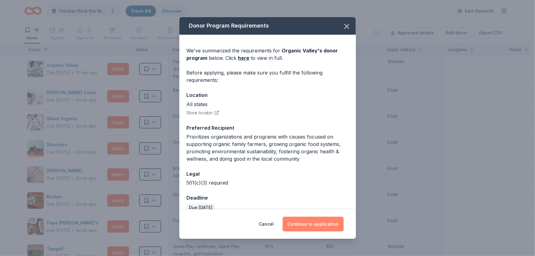
click at [302, 222] on button "Continue to application" at bounding box center [313, 224] width 61 height 15
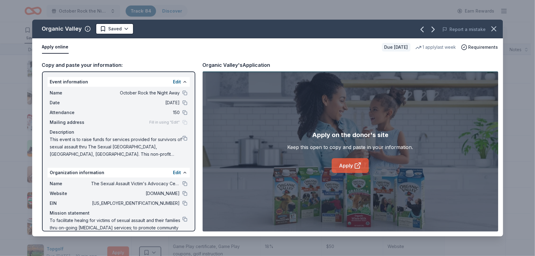
click at [351, 166] on link "Apply" at bounding box center [350, 165] width 37 height 15
click at [125, 27] on html "October Rock the Night Away Track · 84 Discover Earn Rewards 14 Saved 60 Applie…" at bounding box center [267, 128] width 535 height 256
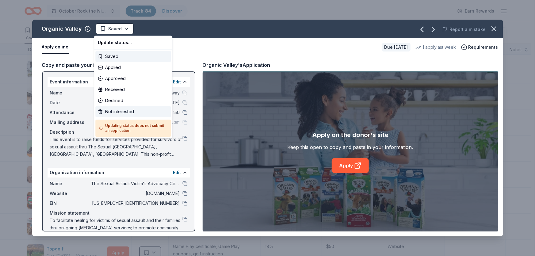
click at [125, 109] on div "Not interested" at bounding box center [132, 111] width 75 height 11
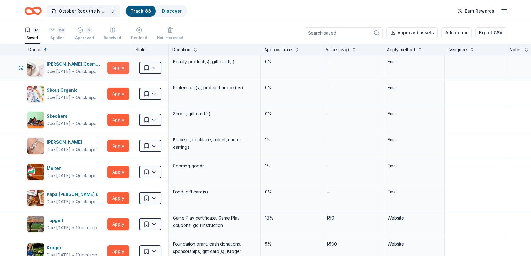
click at [118, 66] on button "Apply" at bounding box center [118, 68] width 22 height 12
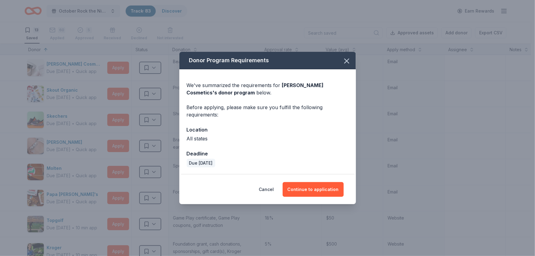
drag, startPoint x: 307, startPoint y: 190, endPoint x: 251, endPoint y: 163, distance: 62.2
click at [307, 190] on button "Continue to application" at bounding box center [313, 189] width 61 height 15
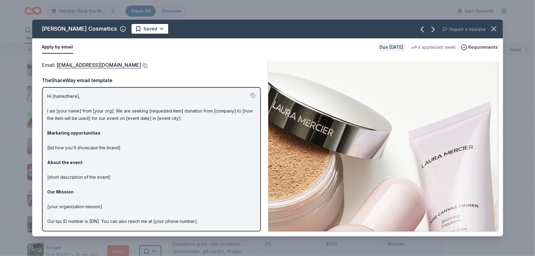
click at [141, 66] on button at bounding box center [144, 65] width 6 height 5
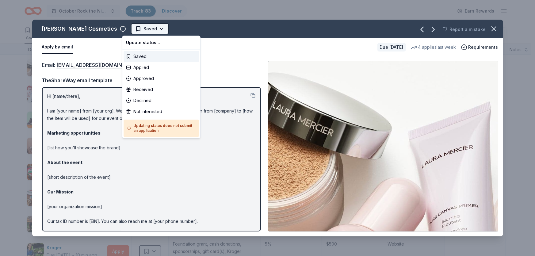
click at [153, 29] on html "October Rock the Night Away Track · 83 Discover Earn Rewards 13 Saved 60 Applie…" at bounding box center [267, 128] width 535 height 256
click at [148, 68] on div "Applied" at bounding box center [161, 67] width 75 height 11
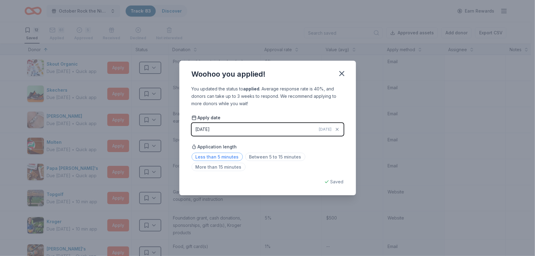
click at [224, 156] on span "Less than 5 minutes" at bounding box center [217, 157] width 51 height 8
click at [344, 73] on icon "button" at bounding box center [342, 73] width 9 height 9
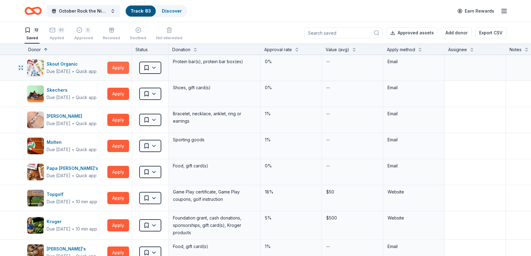
click at [122, 64] on button "Apply" at bounding box center [118, 68] width 22 height 12
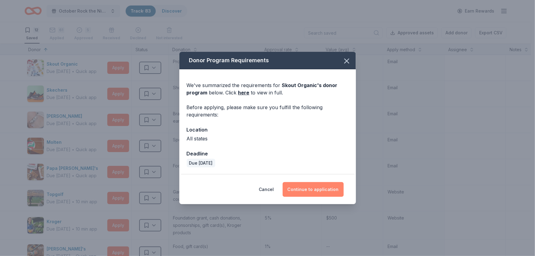
click at [309, 187] on button "Continue to application" at bounding box center [313, 189] width 61 height 15
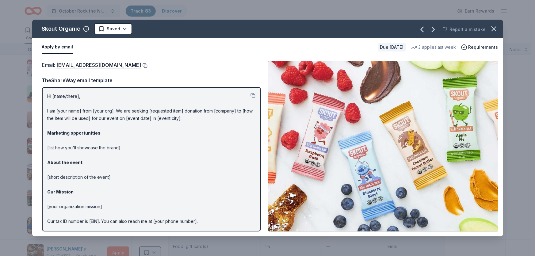
click at [141, 64] on button at bounding box center [144, 65] width 6 height 5
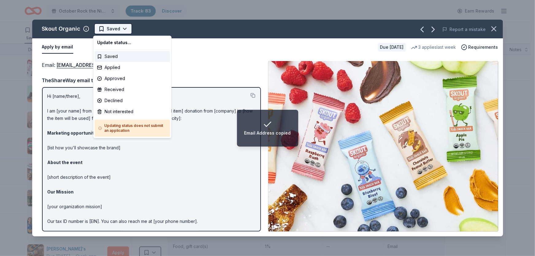
click at [124, 29] on html "Email Address copied October Rock the Night Away Track · 83 Discover Earn Rewar…" at bounding box center [267, 128] width 535 height 256
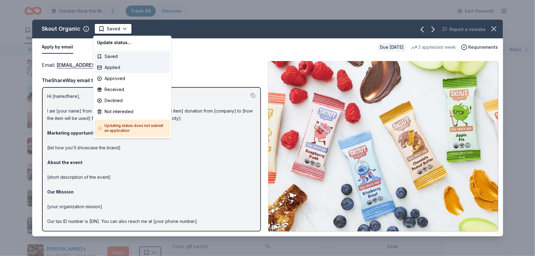
click at [125, 68] on div "Applied" at bounding box center [132, 67] width 75 height 11
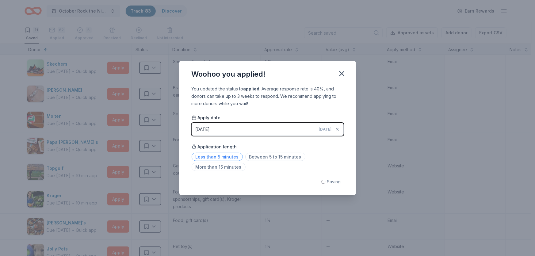
click at [210, 155] on span "Less than 5 minutes" at bounding box center [217, 157] width 51 height 8
click at [342, 75] on icon "button" at bounding box center [342, 73] width 9 height 9
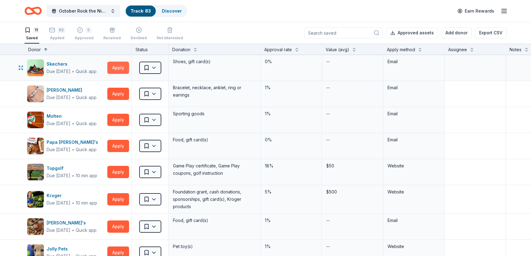
click at [118, 65] on button "Apply" at bounding box center [118, 68] width 22 height 12
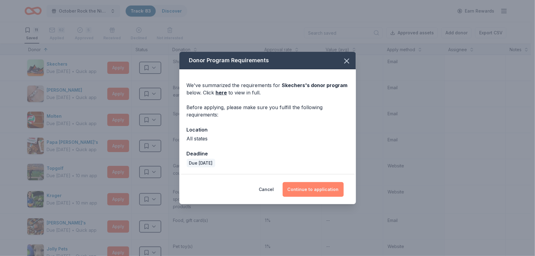
click at [308, 187] on button "Continue to application" at bounding box center [313, 189] width 61 height 15
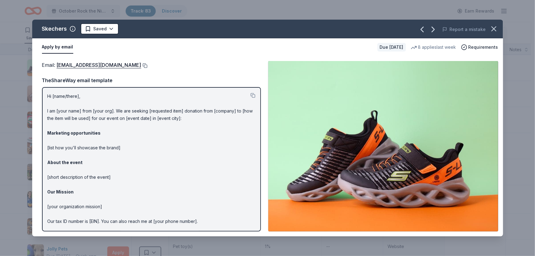
click at [141, 67] on button at bounding box center [144, 65] width 6 height 5
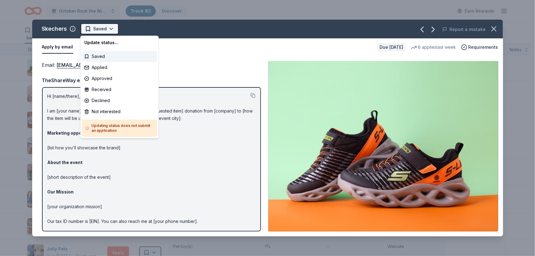
click at [112, 31] on html "October Rock the Night Away Track · 83 Discover Earn Rewards 11 Saved 62 Applie…" at bounding box center [267, 128] width 535 height 256
click at [106, 70] on div "Applied" at bounding box center [119, 67] width 75 height 11
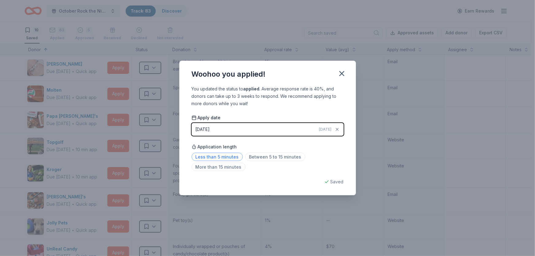
click at [223, 155] on span "Less than 5 minutes" at bounding box center [217, 157] width 51 height 8
click at [344, 76] on icon "button" at bounding box center [342, 73] width 4 height 4
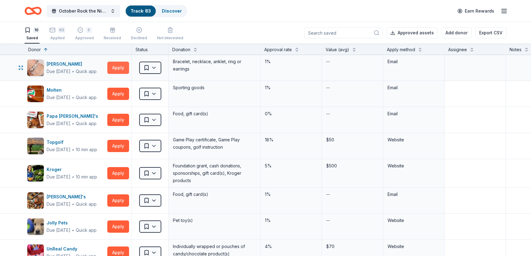
click at [117, 68] on button "Apply" at bounding box center [118, 68] width 22 height 12
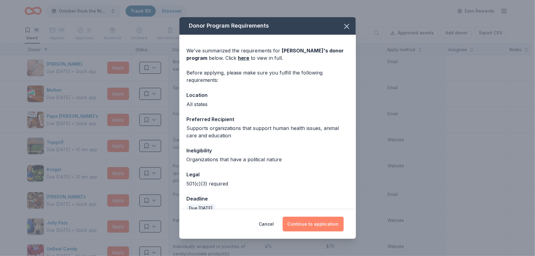
click at [299, 226] on button "Continue to application" at bounding box center [313, 224] width 61 height 15
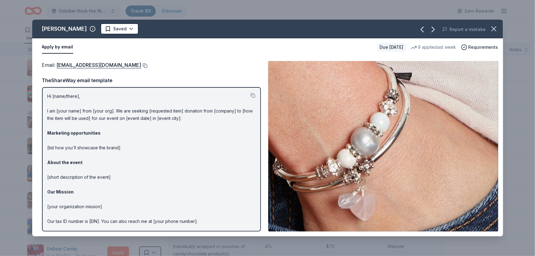
click at [141, 66] on button at bounding box center [144, 65] width 6 height 5
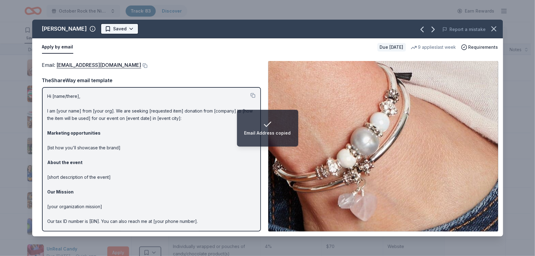
click at [118, 28] on html "Email Address copied October Rock the Night Away Track · 83 Discover Earn Rewar…" at bounding box center [267, 128] width 535 height 256
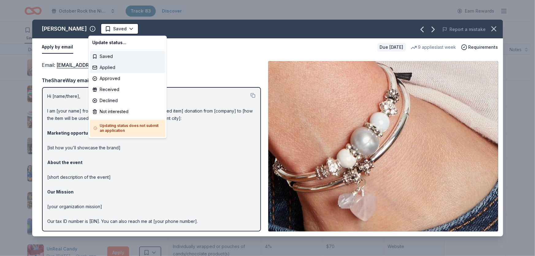
click at [110, 65] on div "Applied" at bounding box center [127, 67] width 75 height 11
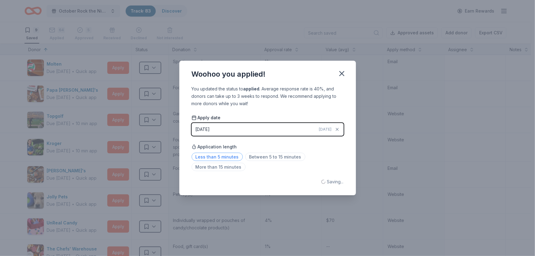
click at [209, 158] on span "Less than 5 minutes" at bounding box center [217, 157] width 51 height 8
click at [341, 76] on icon "button" at bounding box center [342, 73] width 9 height 9
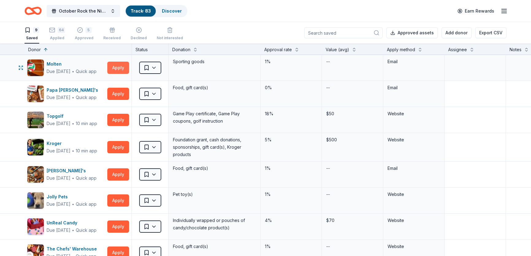
click at [121, 67] on button "Apply" at bounding box center [118, 68] width 22 height 12
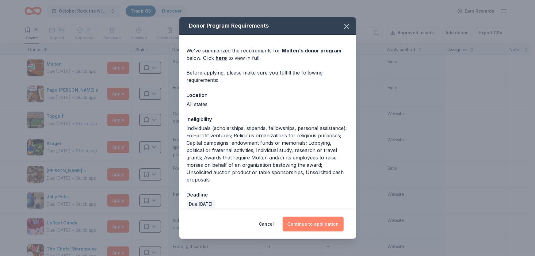
click at [314, 220] on button "Continue to application" at bounding box center [313, 224] width 61 height 15
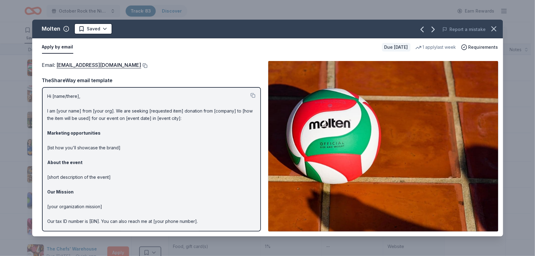
click at [141, 65] on button at bounding box center [144, 65] width 6 height 5
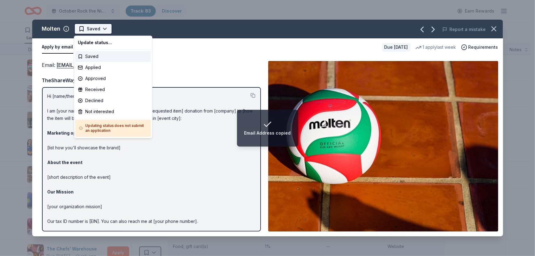
click at [105, 28] on html "Email Address copied October Rock the Night Away Track · 83 Discover Earn Rewar…" at bounding box center [267, 128] width 535 height 256
click at [103, 67] on div "Applied" at bounding box center [112, 67] width 75 height 11
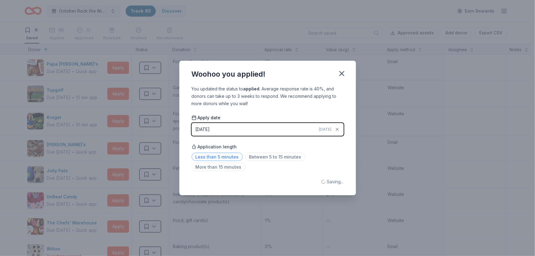
click at [218, 155] on span "Less than 5 minutes" at bounding box center [217, 157] width 51 height 8
click at [341, 75] on icon "button" at bounding box center [342, 73] width 4 height 4
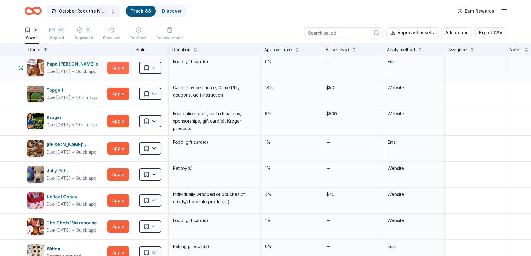
click at [118, 69] on button "Apply" at bounding box center [118, 68] width 22 height 12
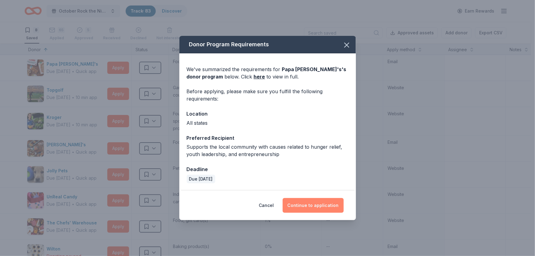
click at [314, 209] on button "Continue to application" at bounding box center [313, 205] width 61 height 15
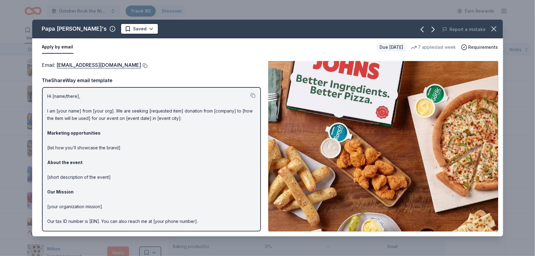
click at [141, 65] on button at bounding box center [144, 65] width 6 height 5
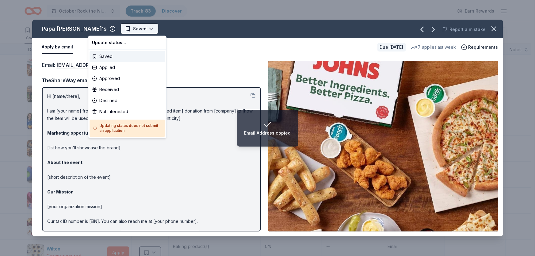
click at [115, 31] on html "Email Address copied October Rock the Night Away Track · 83 Discover Earn Rewar…" at bounding box center [267, 128] width 535 height 256
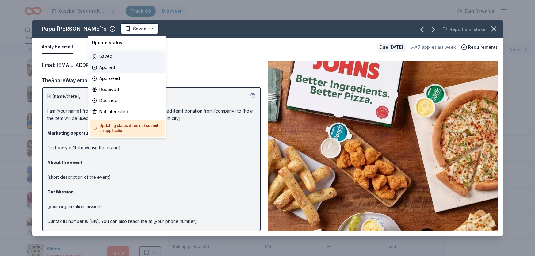
click at [106, 68] on div "Applied" at bounding box center [127, 67] width 75 height 11
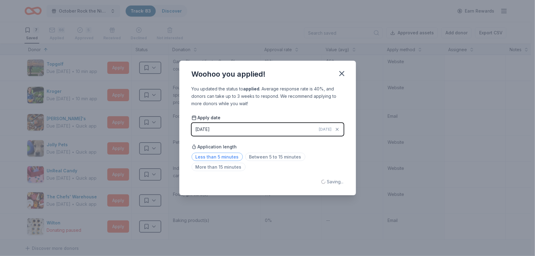
click at [221, 157] on span "Less than 5 minutes" at bounding box center [217, 157] width 51 height 8
click at [348, 76] on div "Woohoo you applied!" at bounding box center [267, 73] width 177 height 25
click at [347, 73] on button "button" at bounding box center [342, 74] width 14 height 14
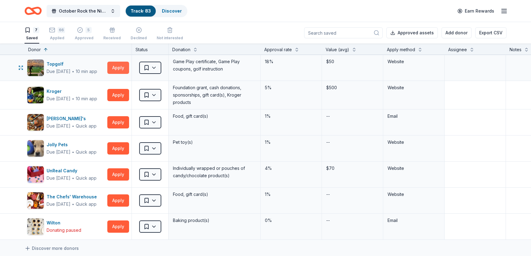
click at [121, 67] on button "Apply" at bounding box center [118, 68] width 22 height 12
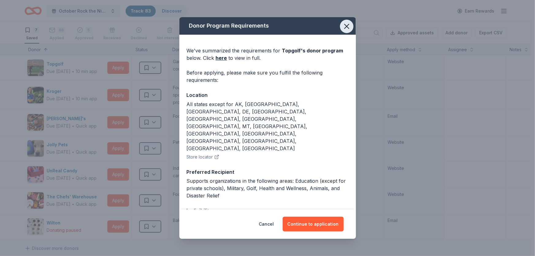
click at [344, 22] on icon "button" at bounding box center [347, 26] width 9 height 9
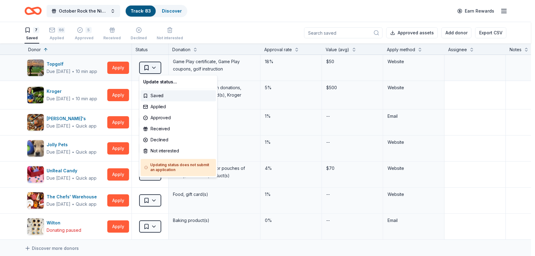
click at [159, 67] on html "October Rock the Night Away Track · 83 Discover Earn Rewards 7 Saved 66 Applied…" at bounding box center [267, 128] width 535 height 256
click at [166, 107] on div "Applied" at bounding box center [178, 107] width 75 height 11
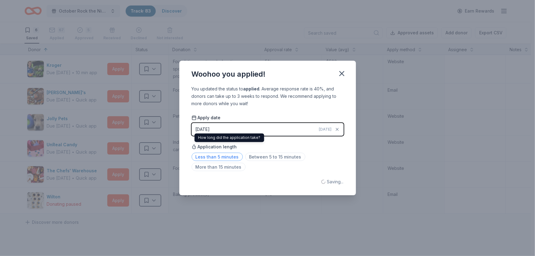
click at [223, 155] on span "Less than 5 minutes" at bounding box center [217, 157] width 51 height 8
click at [341, 73] on icon "button" at bounding box center [342, 73] width 4 height 4
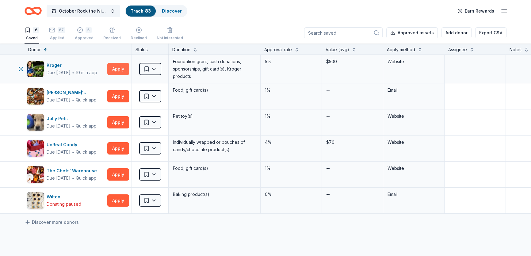
click at [124, 66] on button "Apply" at bounding box center [118, 69] width 22 height 12
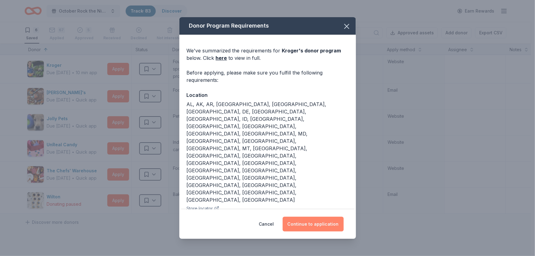
click at [305, 223] on button "Continue to application" at bounding box center [313, 224] width 61 height 15
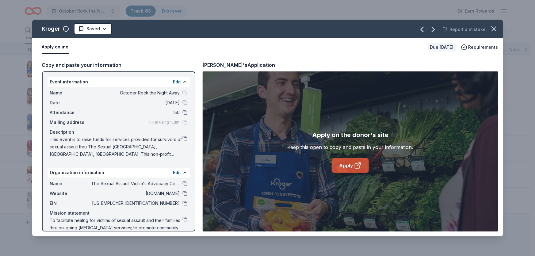
click at [362, 167] on link "Apply" at bounding box center [350, 165] width 37 height 15
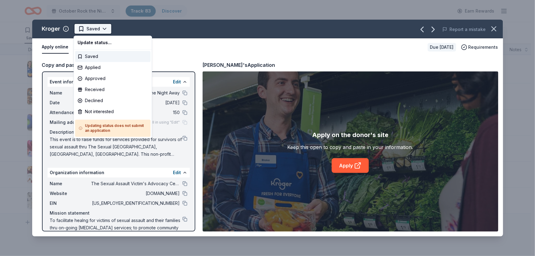
click at [107, 30] on html "October Rock the Night Away Track · 83 Discover Earn Rewards 6 Saved 67 Applied…" at bounding box center [267, 128] width 535 height 256
click at [96, 111] on div "Not interested" at bounding box center [112, 111] width 75 height 11
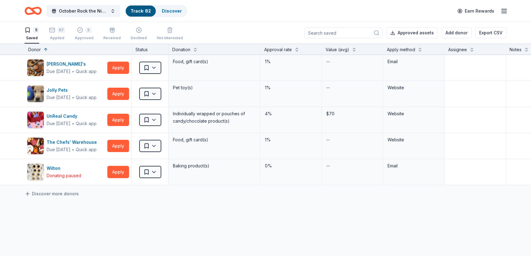
click at [9, 5] on div "October Rock the Night Away Track · 82 Discover Earn Rewards" at bounding box center [265, 11] width 531 height 22
click at [156, 70] on html "October Rock the Night Away Track · 82 Discover Earn Rewards 5 Saved 67 Applied…" at bounding box center [265, 128] width 531 height 256
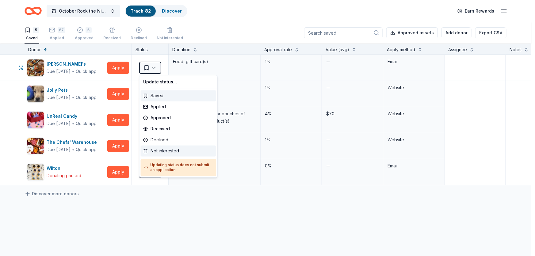
click at [166, 152] on div "Not interested" at bounding box center [178, 151] width 75 height 11
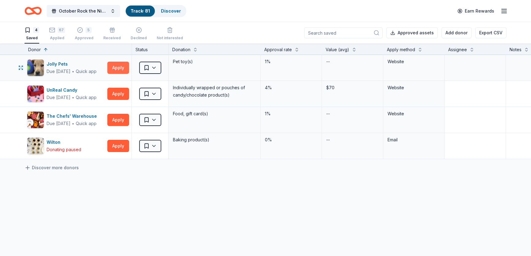
click at [120, 65] on button "Apply" at bounding box center [118, 68] width 22 height 12
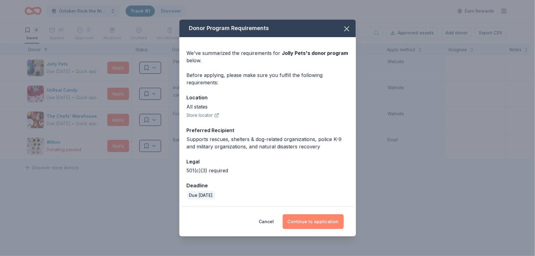
click at [300, 222] on button "Continue to application" at bounding box center [313, 221] width 61 height 15
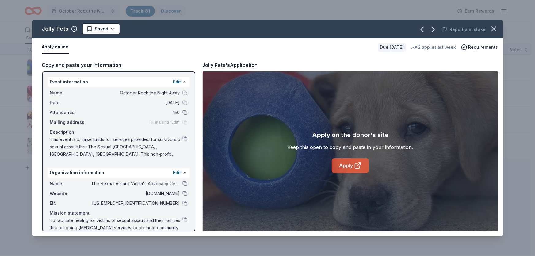
click at [345, 165] on link "Apply" at bounding box center [350, 165] width 37 height 15
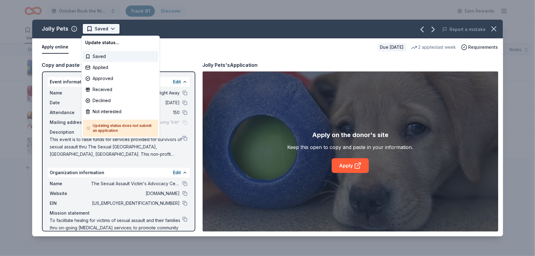
click at [113, 27] on html "October Rock the Night Away Track · 81 Discover Earn Rewards 4 Saved 67 Applied…" at bounding box center [267, 128] width 535 height 256
click at [112, 110] on div "Not interested" at bounding box center [120, 111] width 75 height 11
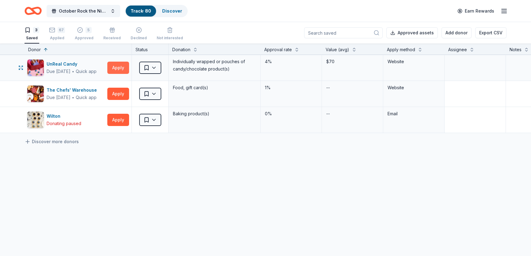
click at [119, 69] on button "Apply" at bounding box center [118, 68] width 22 height 12
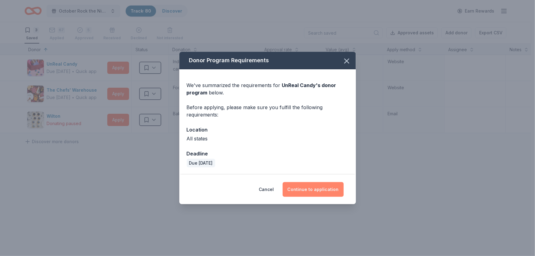
click at [307, 189] on button "Continue to application" at bounding box center [313, 189] width 61 height 15
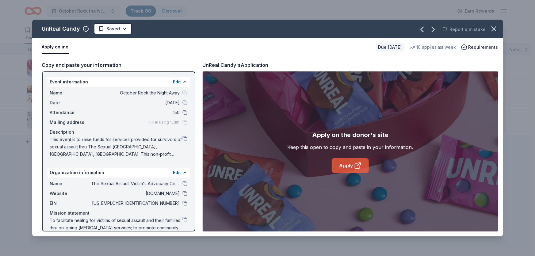
click at [341, 163] on link "Apply" at bounding box center [350, 165] width 37 height 15
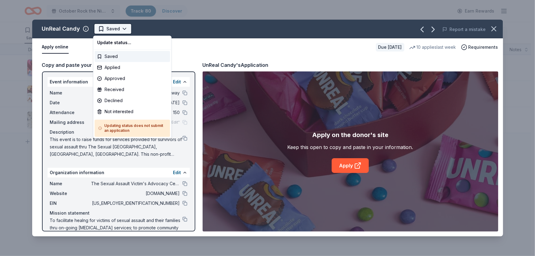
click at [125, 28] on html "October Rock the Night Away Track · 80 Discover Earn Rewards 3 Saved 67 Applied…" at bounding box center [267, 128] width 535 height 256
click at [115, 68] on div "Applied" at bounding box center [132, 67] width 75 height 11
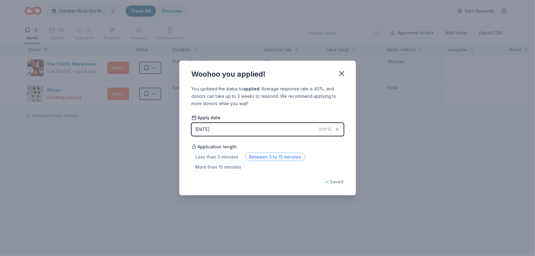
click at [272, 155] on span "Between 5 to 15 minutes" at bounding box center [275, 157] width 60 height 8
click at [345, 73] on icon "button" at bounding box center [342, 73] width 9 height 9
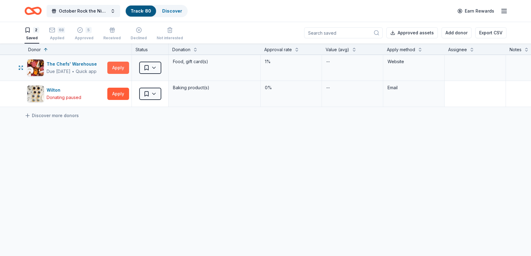
click at [119, 69] on button "Apply" at bounding box center [118, 68] width 22 height 12
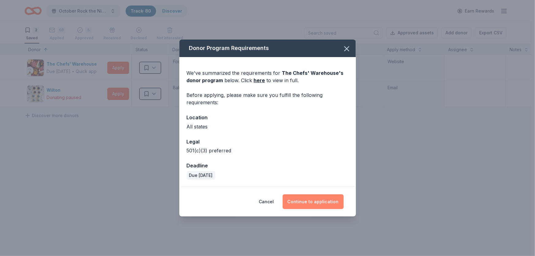
click at [297, 198] on button "Continue to application" at bounding box center [313, 202] width 61 height 15
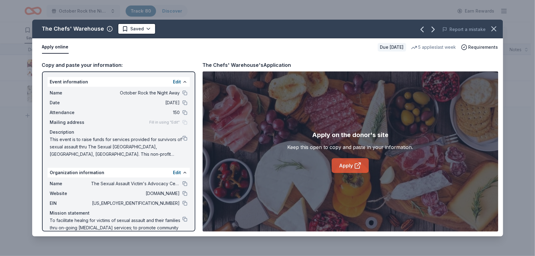
click at [354, 166] on icon at bounding box center [357, 165] width 7 height 7
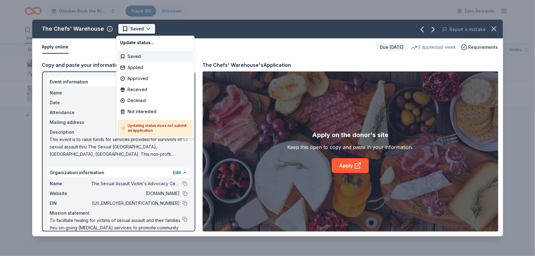
click at [148, 28] on html "October Rock the Night Away Track · 80 Discover Earn Rewards 2 Saved 68 Applied…" at bounding box center [267, 128] width 535 height 256
click at [141, 70] on div "Applied" at bounding box center [155, 67] width 75 height 11
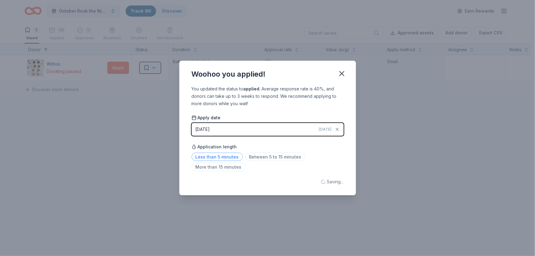
click at [216, 156] on span "Less than 5 minutes" at bounding box center [217, 157] width 51 height 8
click at [123, 64] on div "Woohoo you applied! You updated the status to applied . Average response rate i…" at bounding box center [267, 128] width 535 height 256
click at [344, 77] on icon "button" at bounding box center [342, 73] width 9 height 9
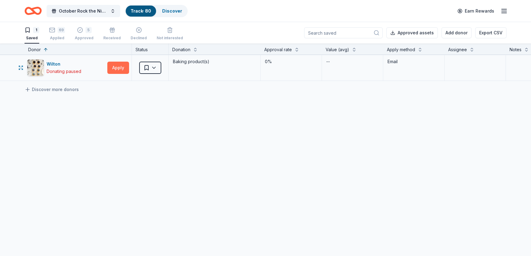
click at [115, 67] on button "Apply" at bounding box center [118, 68] width 22 height 12
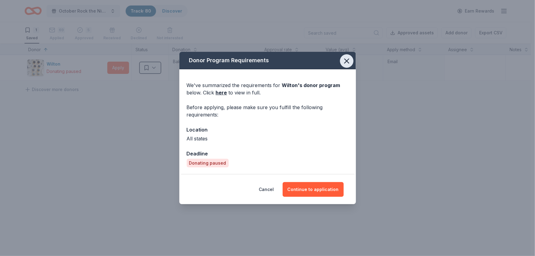
click at [348, 61] on icon "button" at bounding box center [347, 61] width 9 height 9
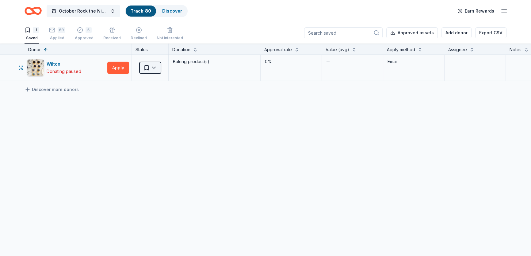
click at [156, 66] on html "October Rock the Night Away Track · 80 Discover Earn Rewards 1 Saved 69 Applied…" at bounding box center [265, 128] width 531 height 256
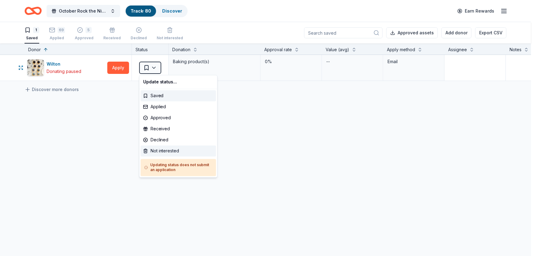
click at [164, 149] on div "Not interested" at bounding box center [178, 151] width 75 height 11
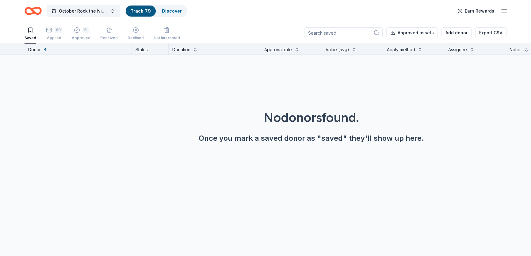
click at [137, 9] on link "Track · 79" at bounding box center [141, 10] width 20 height 5
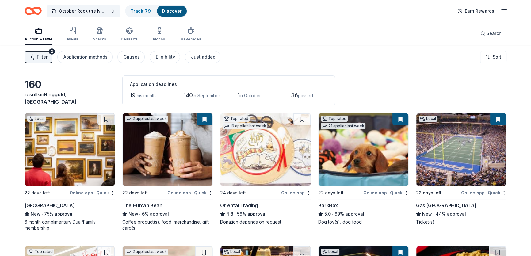
click at [165, 143] on img at bounding box center [168, 149] width 90 height 73
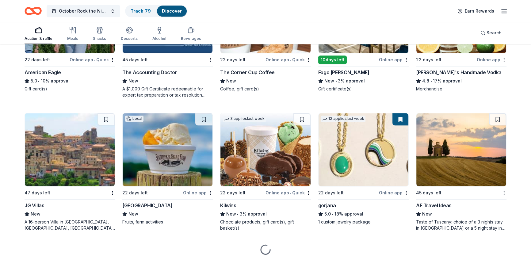
scroll to position [934, 0]
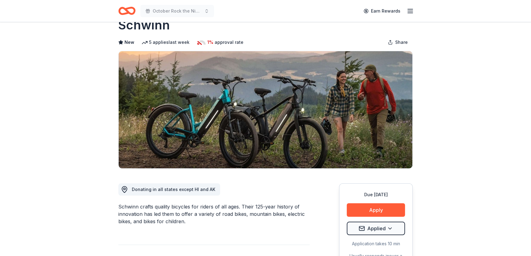
scroll to position [28, 0]
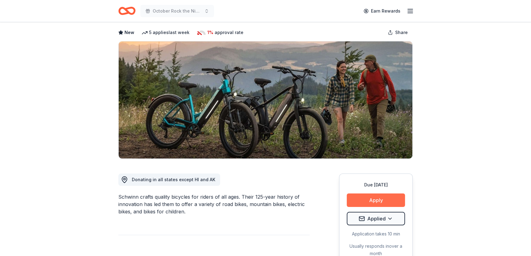
click at [366, 201] on button "Apply" at bounding box center [376, 201] width 58 height 14
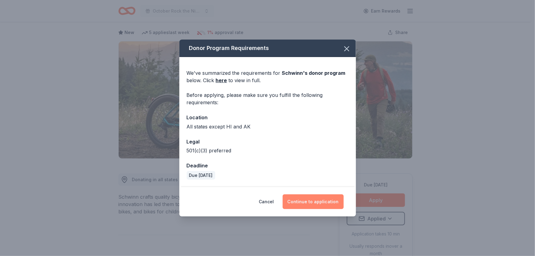
click at [304, 203] on button "Continue to application" at bounding box center [313, 202] width 61 height 15
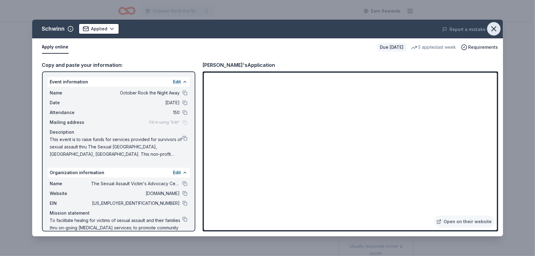
click at [491, 29] on icon "button" at bounding box center [494, 29] width 9 height 9
